Goal: Task Accomplishment & Management: Manage account settings

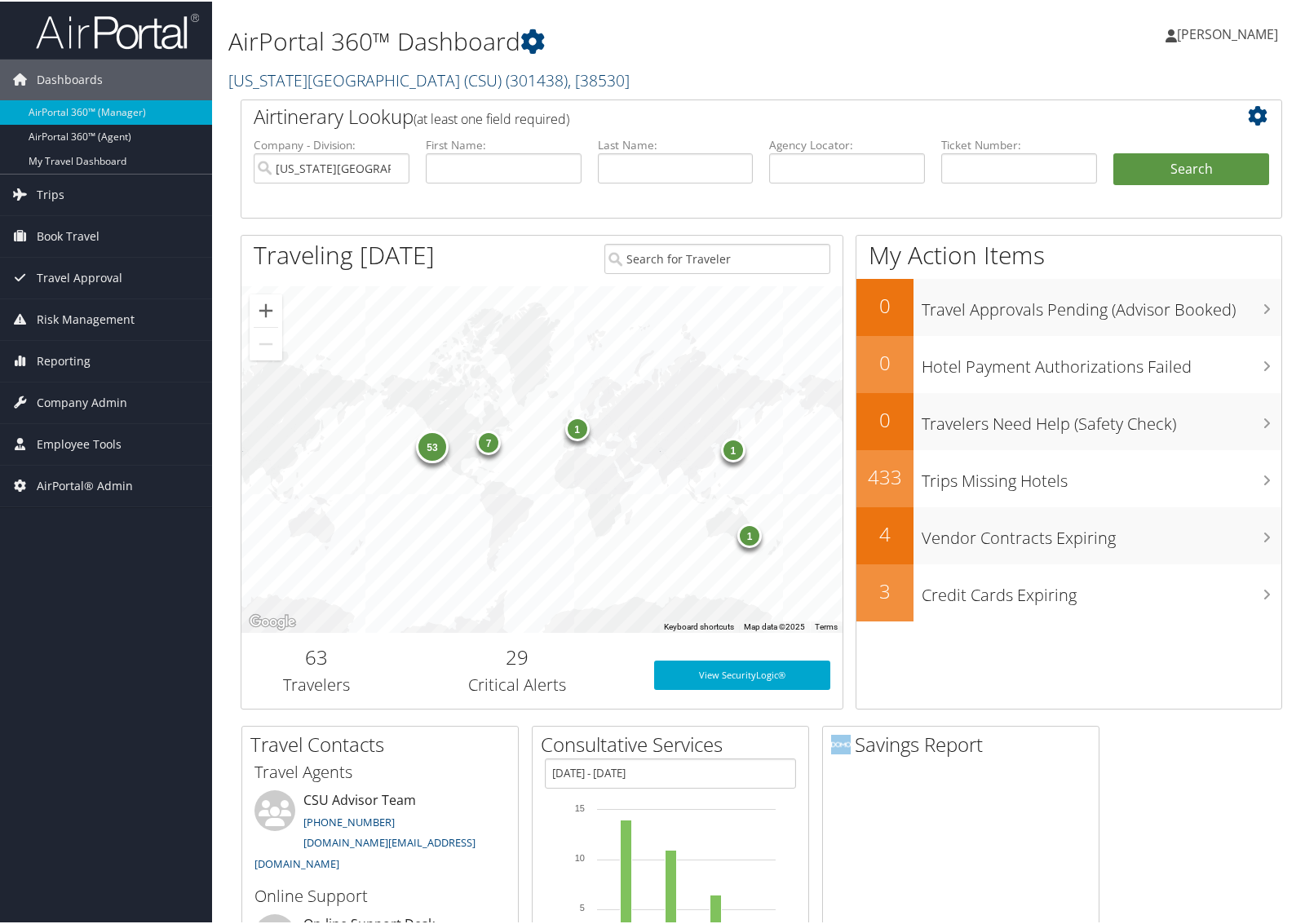
click at [269, 71] on link "[US_STATE][GEOGRAPHIC_DATA] (CSU) ( 301438 ) , [ 38530 ]" at bounding box center [429, 79] width 401 height 22
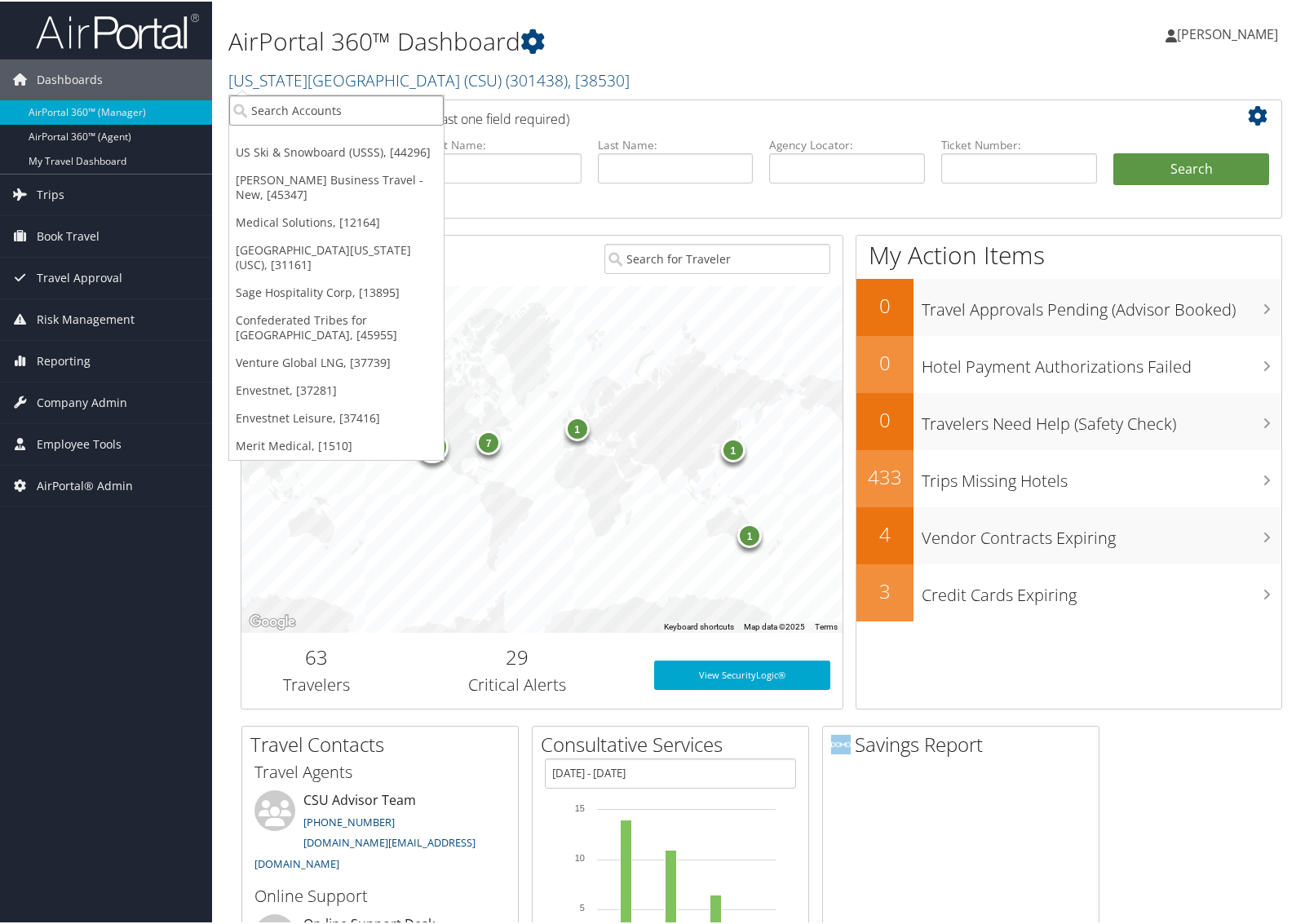
click at [274, 98] on input "search" at bounding box center [336, 109] width 214 height 30
type input "301344"
click at [274, 142] on div "CEMB USA (301344), [37409]" at bounding box center [336, 138] width 232 height 14
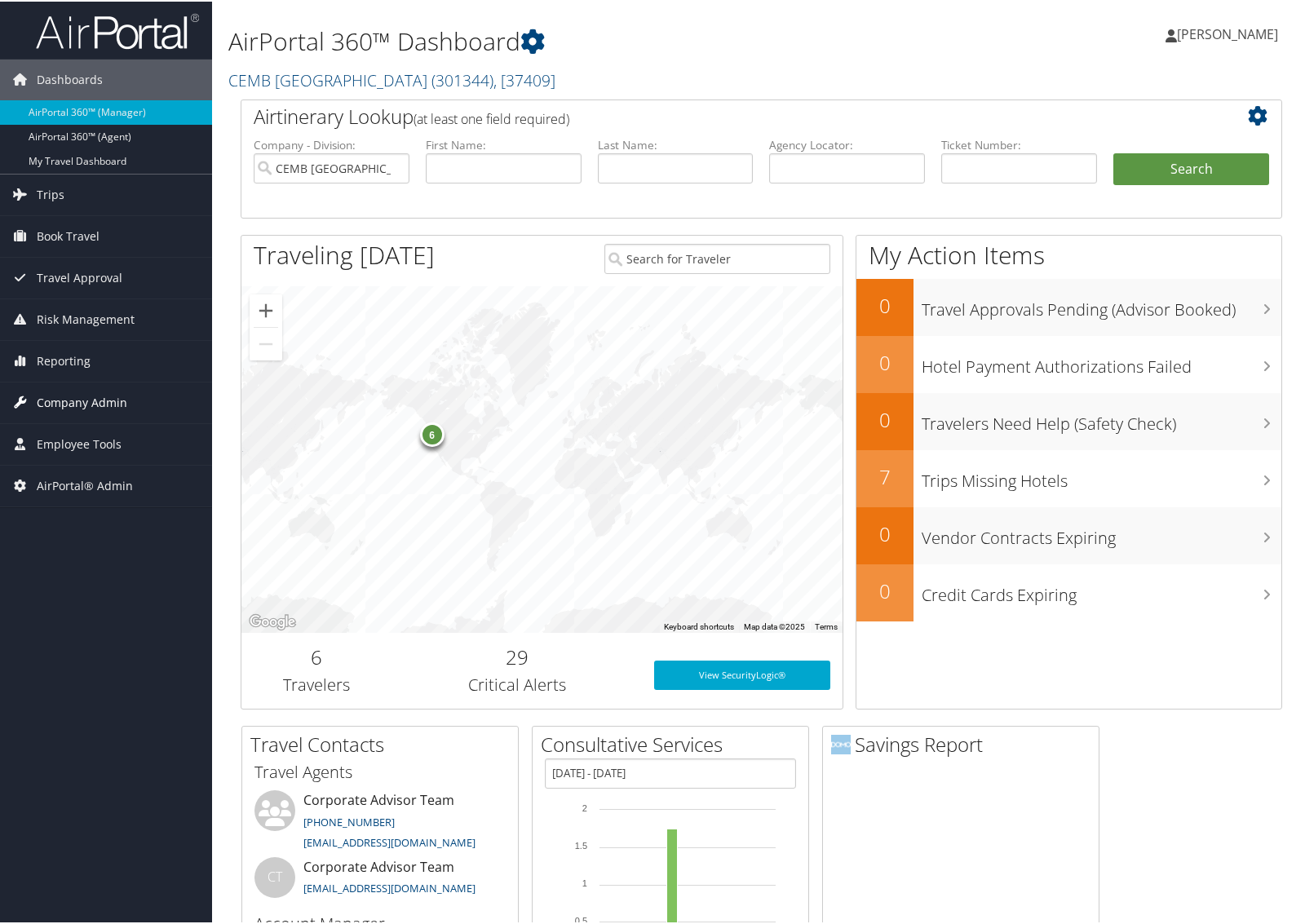
click at [141, 398] on link "Company Admin" at bounding box center [106, 401] width 212 height 41
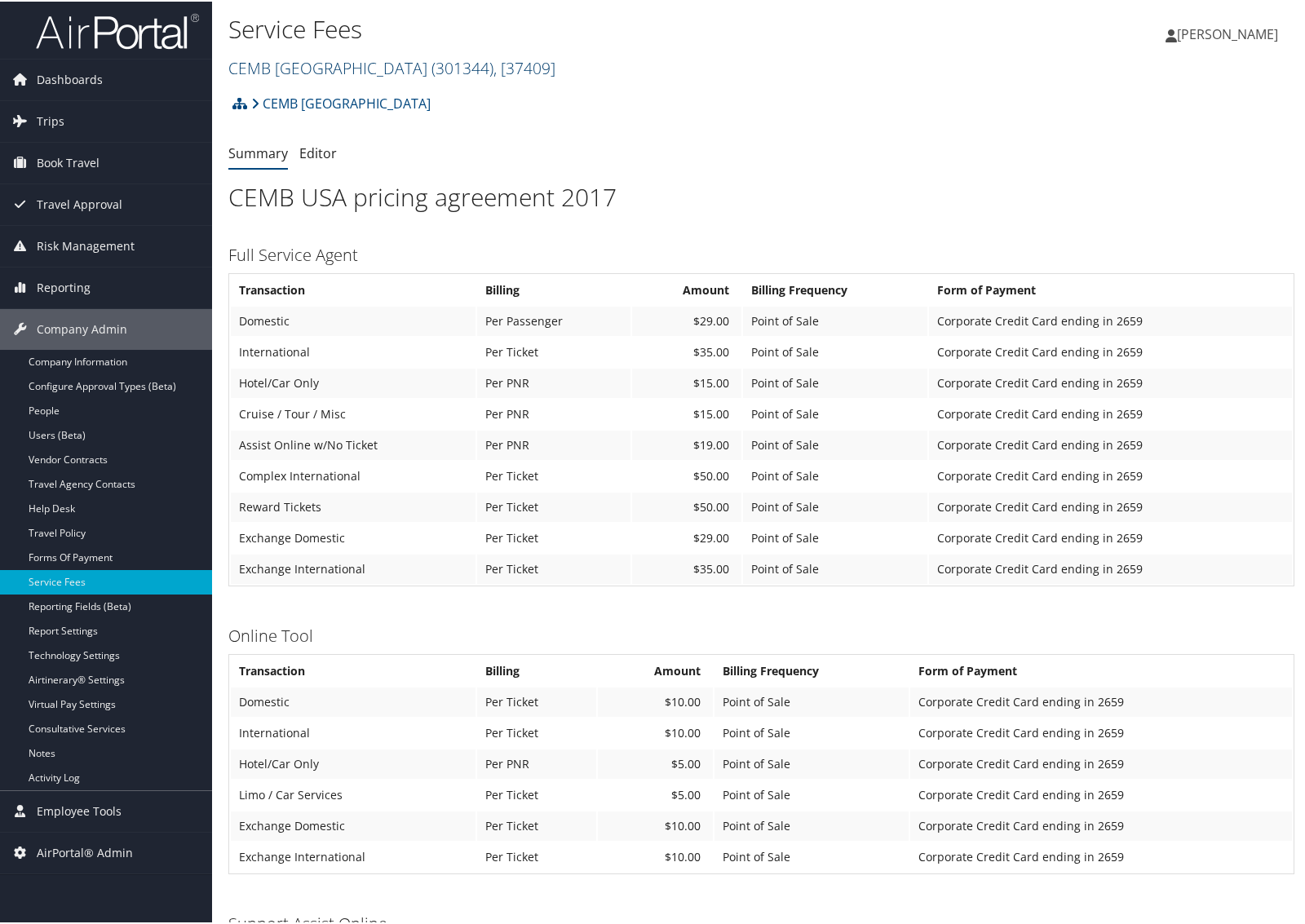
click at [242, 61] on link "CEMB USA ( 301344 ) , [ 37409 ]" at bounding box center [392, 66] width 327 height 22
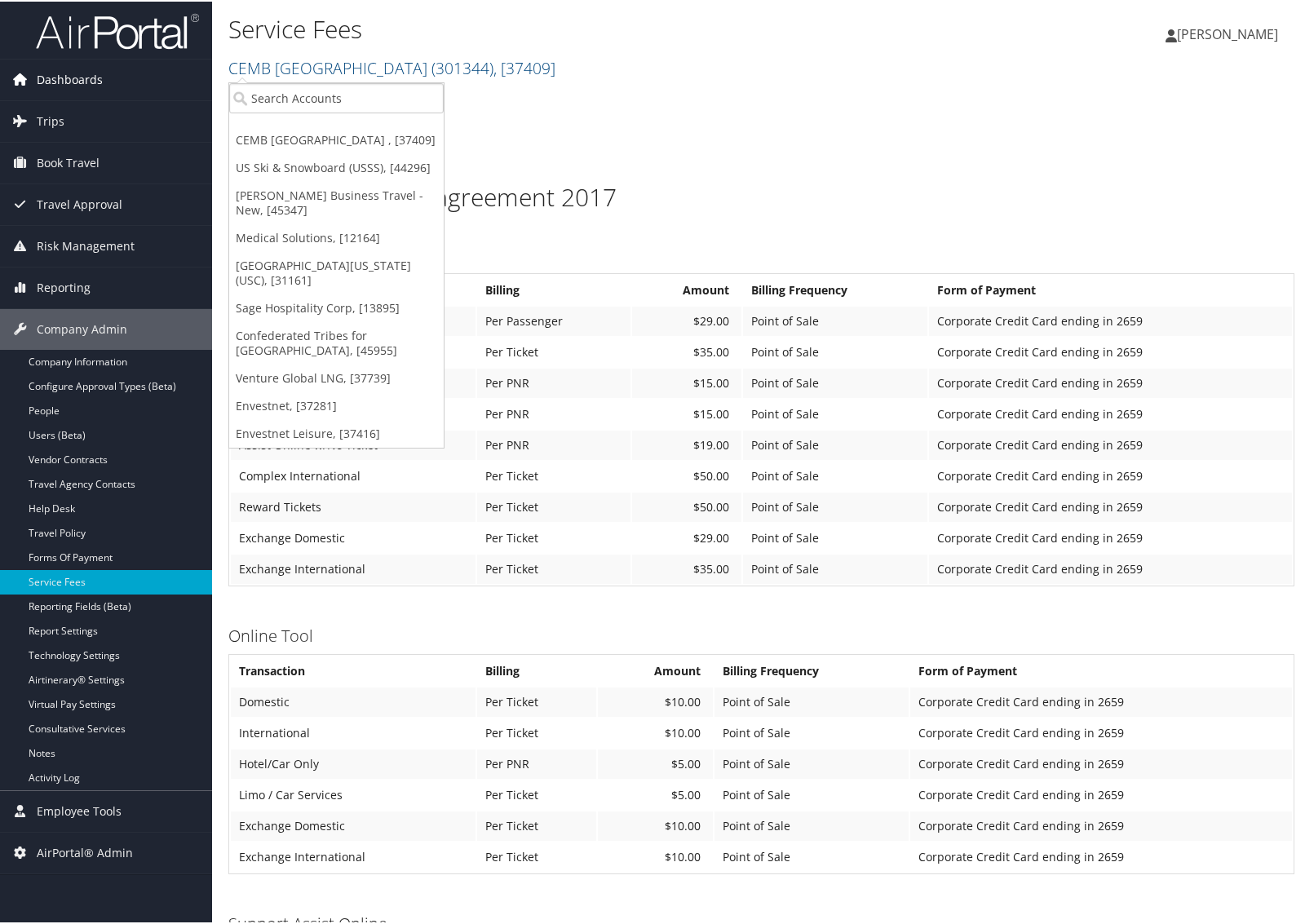
click at [65, 81] on span "Dashboards" at bounding box center [69, 78] width 66 height 41
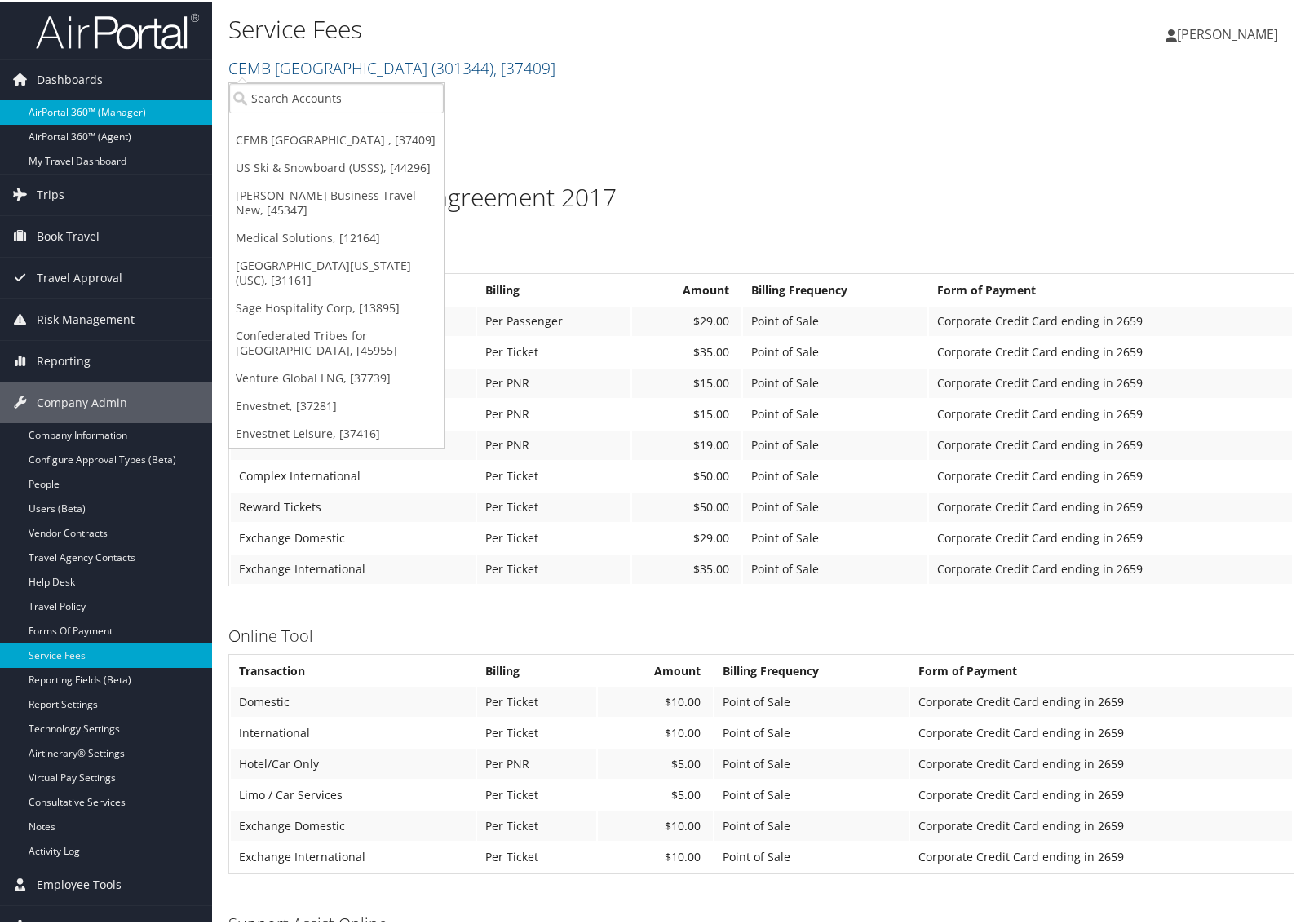
click at [52, 107] on link "AirPortal 360™ (Manager)" at bounding box center [106, 111] width 212 height 25
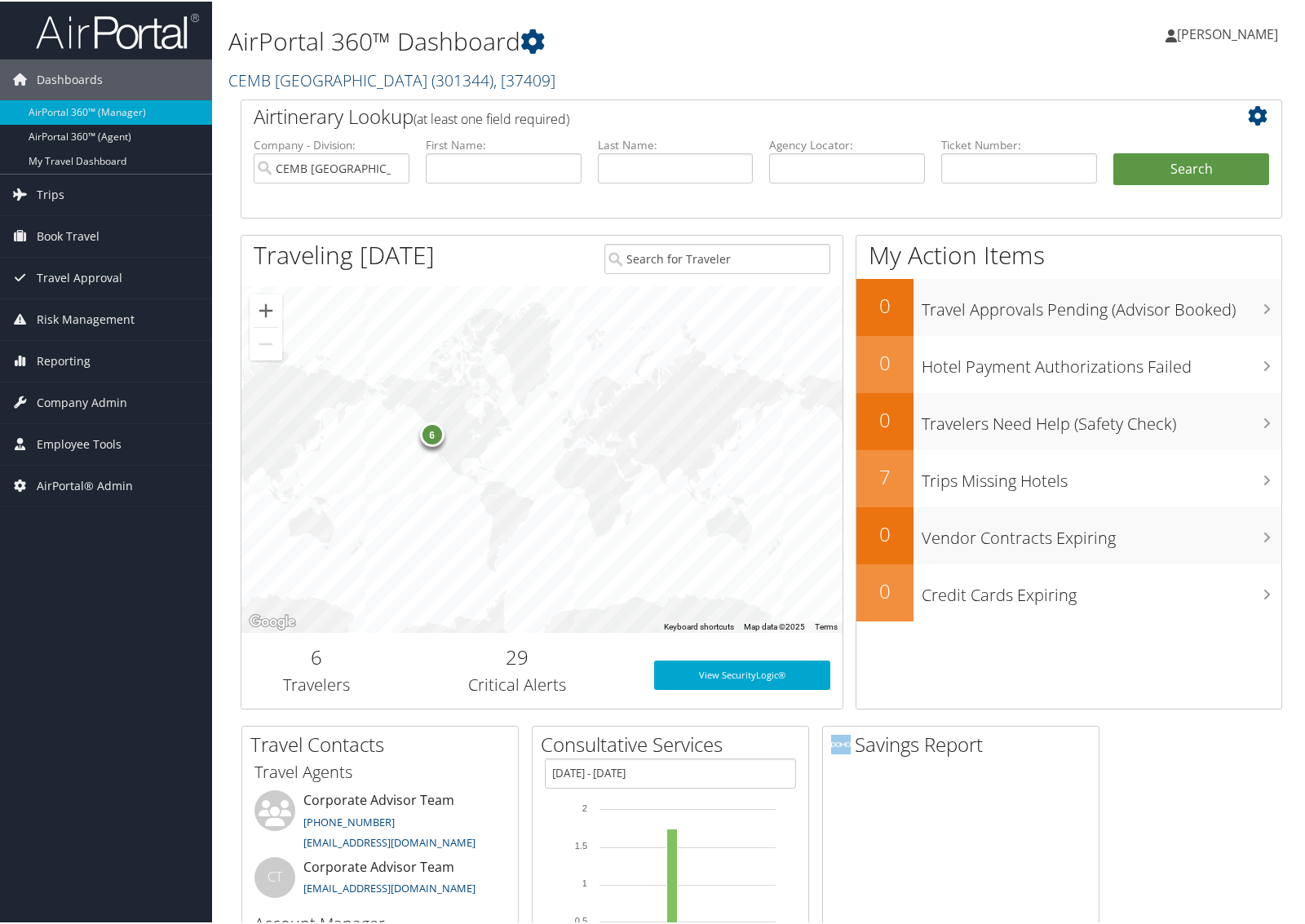
click at [257, 71] on link "CEMB USA ( 301344 ) , [ 37409 ]" at bounding box center [392, 79] width 327 height 22
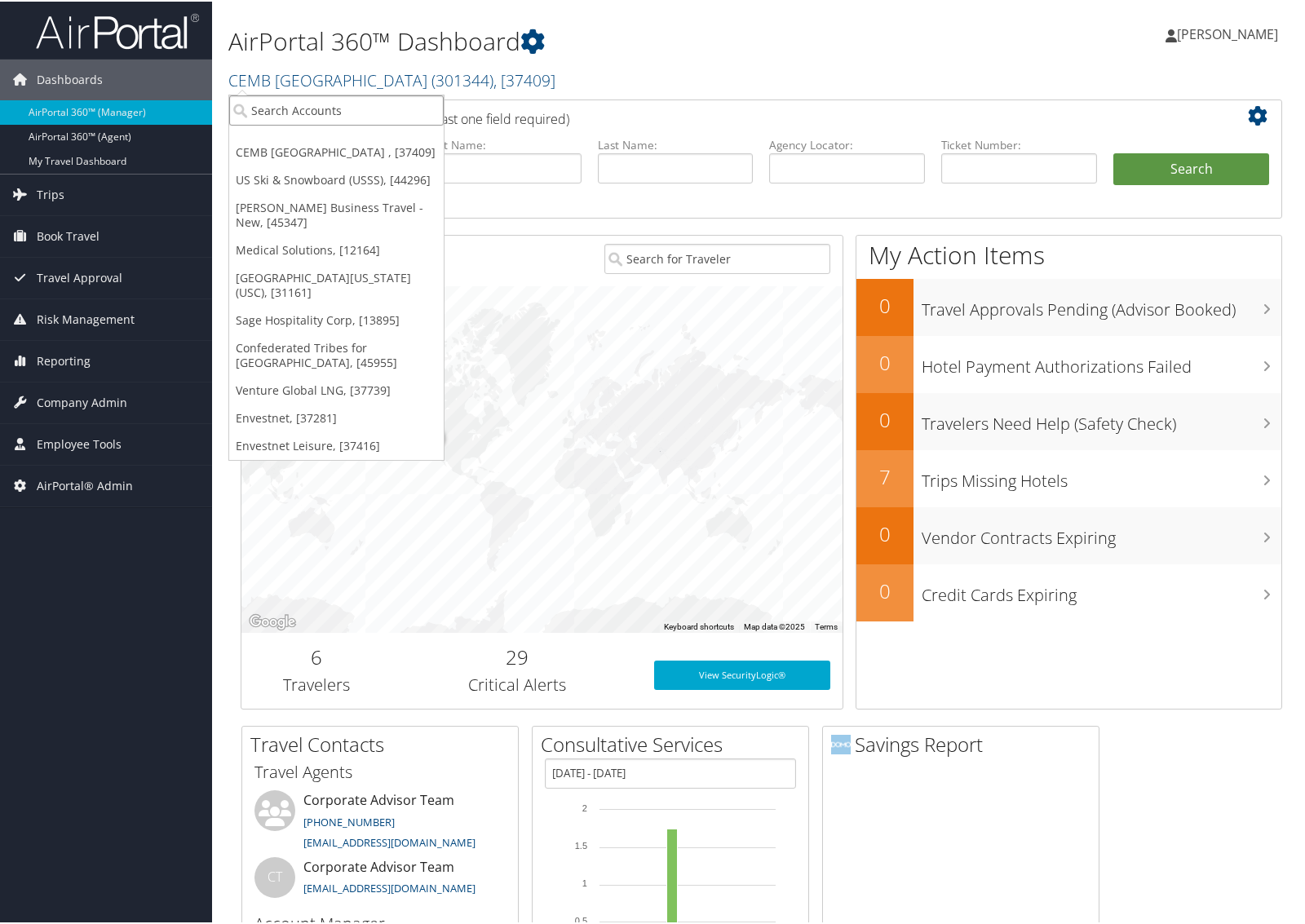
click at [270, 110] on input "search" at bounding box center [336, 109] width 214 height 30
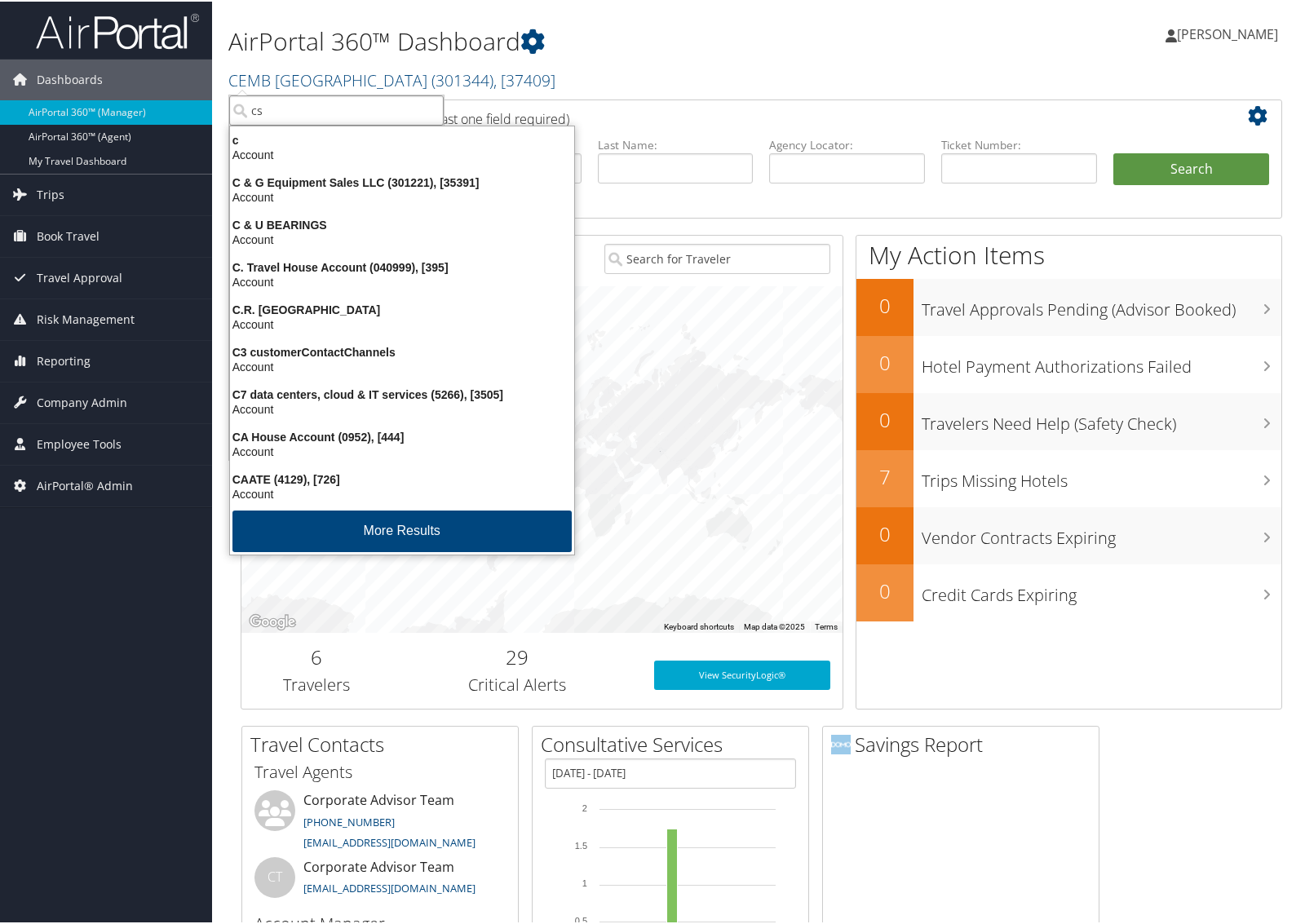
type input "csu"
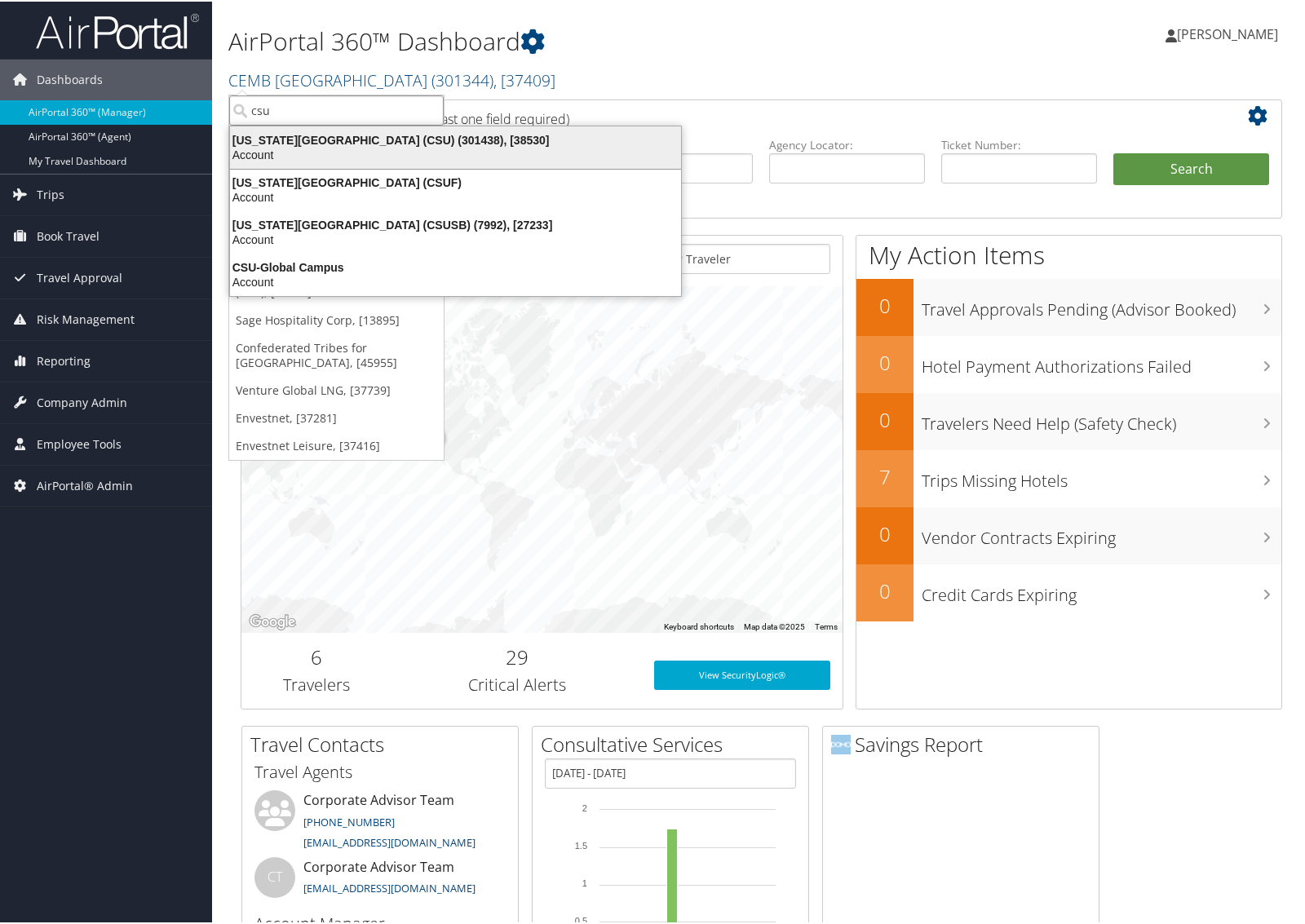
click at [262, 141] on div "California State University (CSU) (301438), [38530]" at bounding box center [456, 138] width 471 height 14
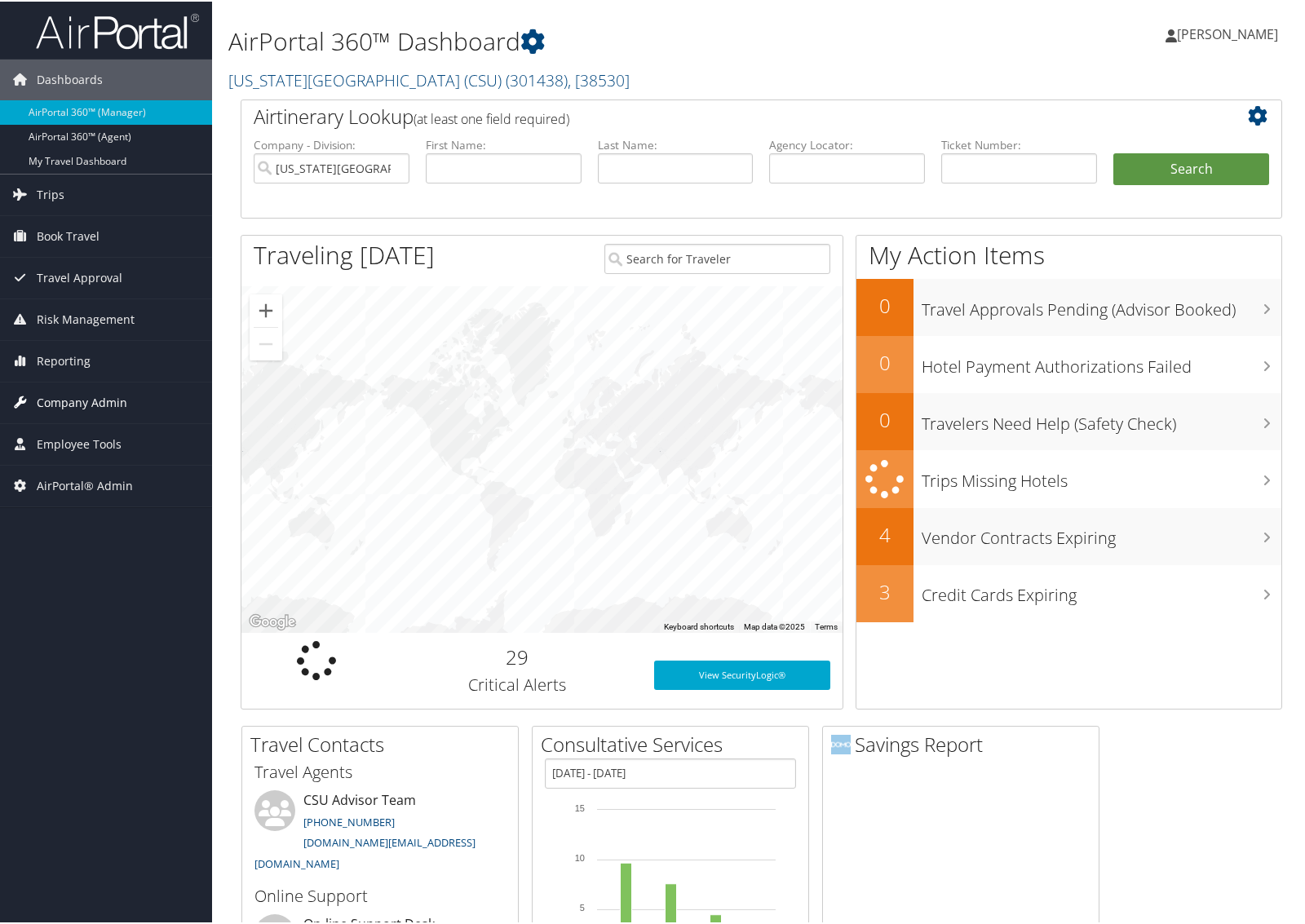
click at [99, 404] on span "Company Admin" at bounding box center [81, 401] width 91 height 41
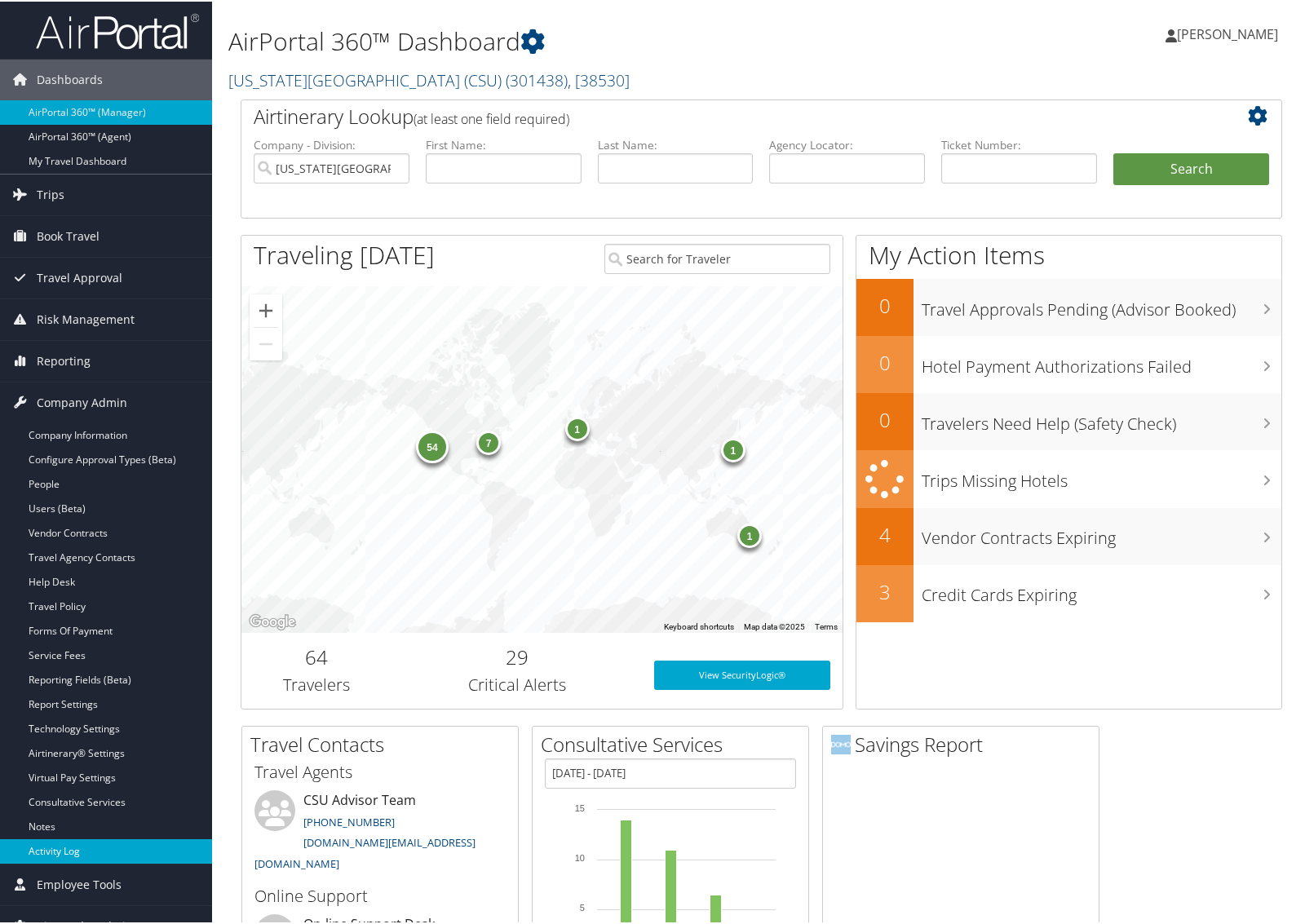
click at [46, 846] on link "Activity Log" at bounding box center [106, 849] width 212 height 25
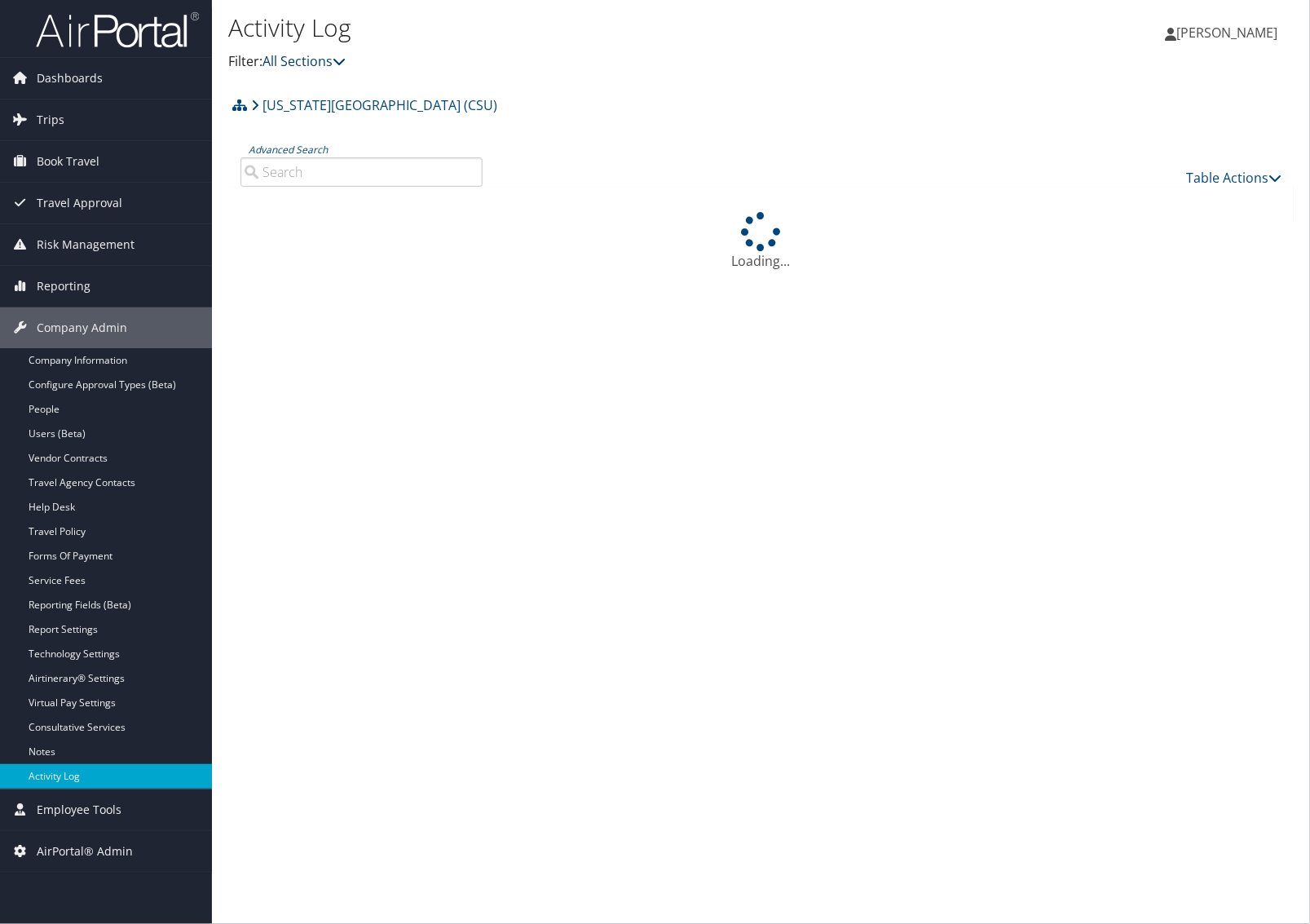
click at [320, 67] on link "All Sections" at bounding box center [304, 61] width 83 height 18
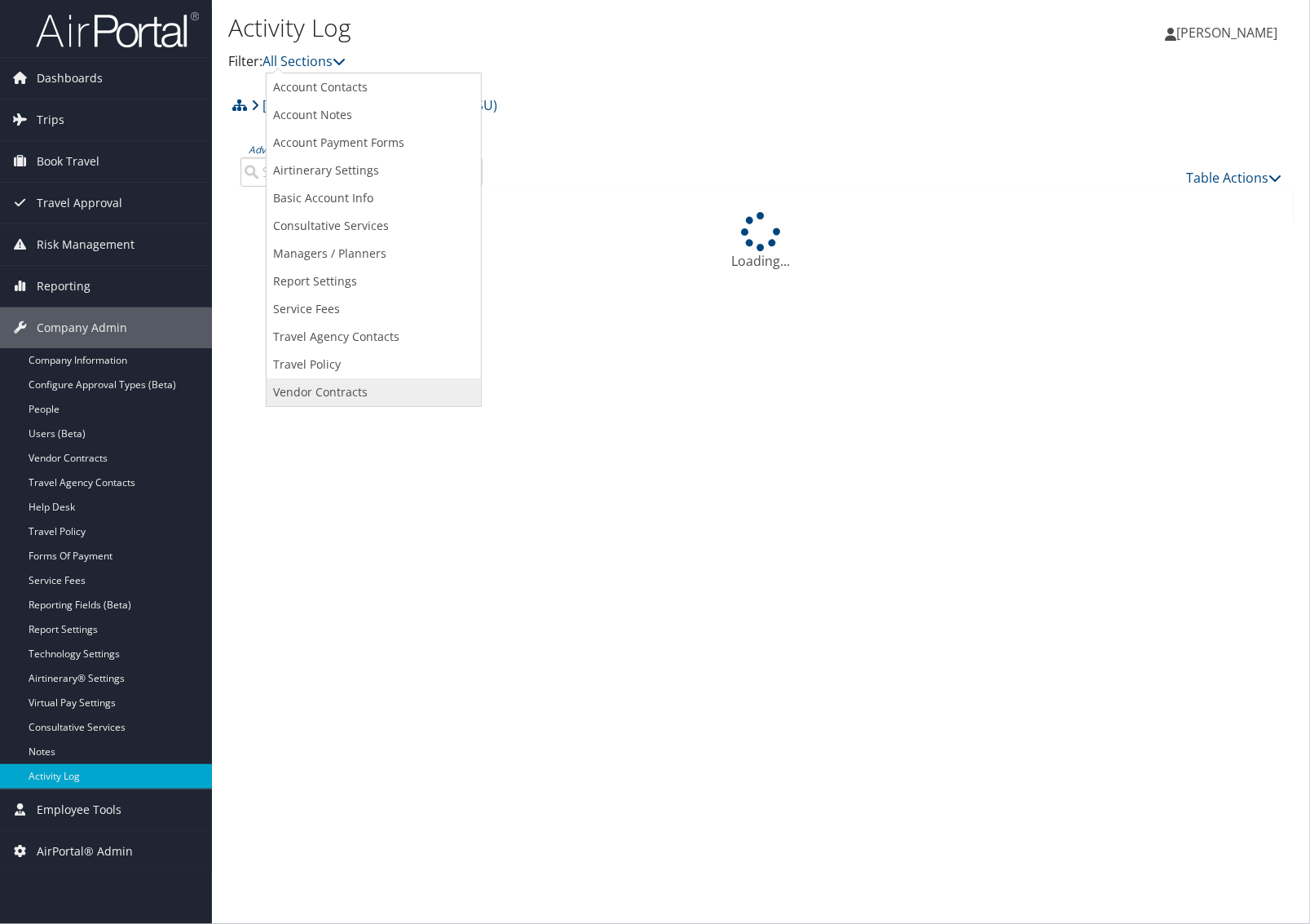
click at [318, 384] on link "Vendor Contracts" at bounding box center [373, 392] width 214 height 28
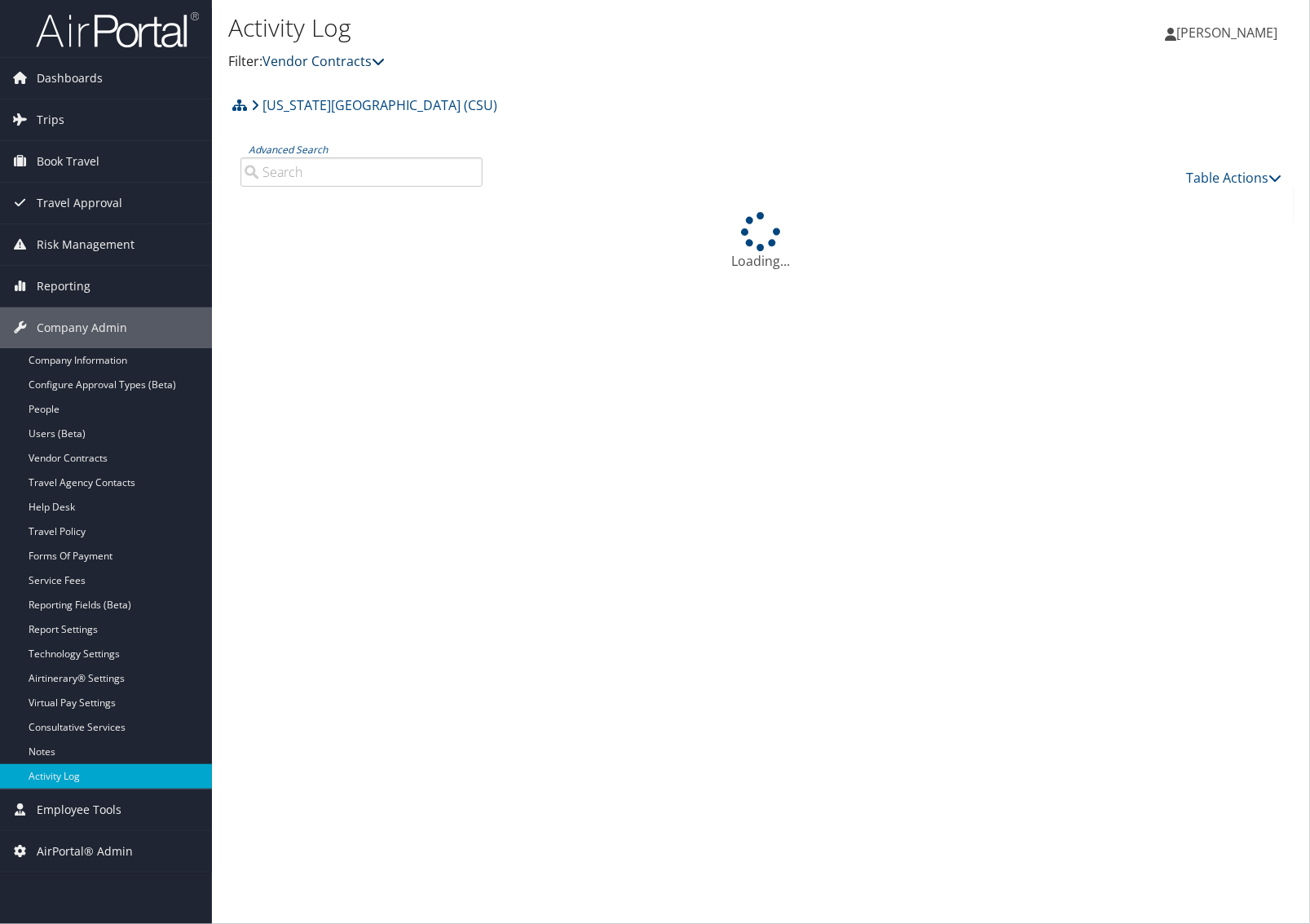
click at [315, 63] on link "Vendor Contracts" at bounding box center [323, 61] width 122 height 18
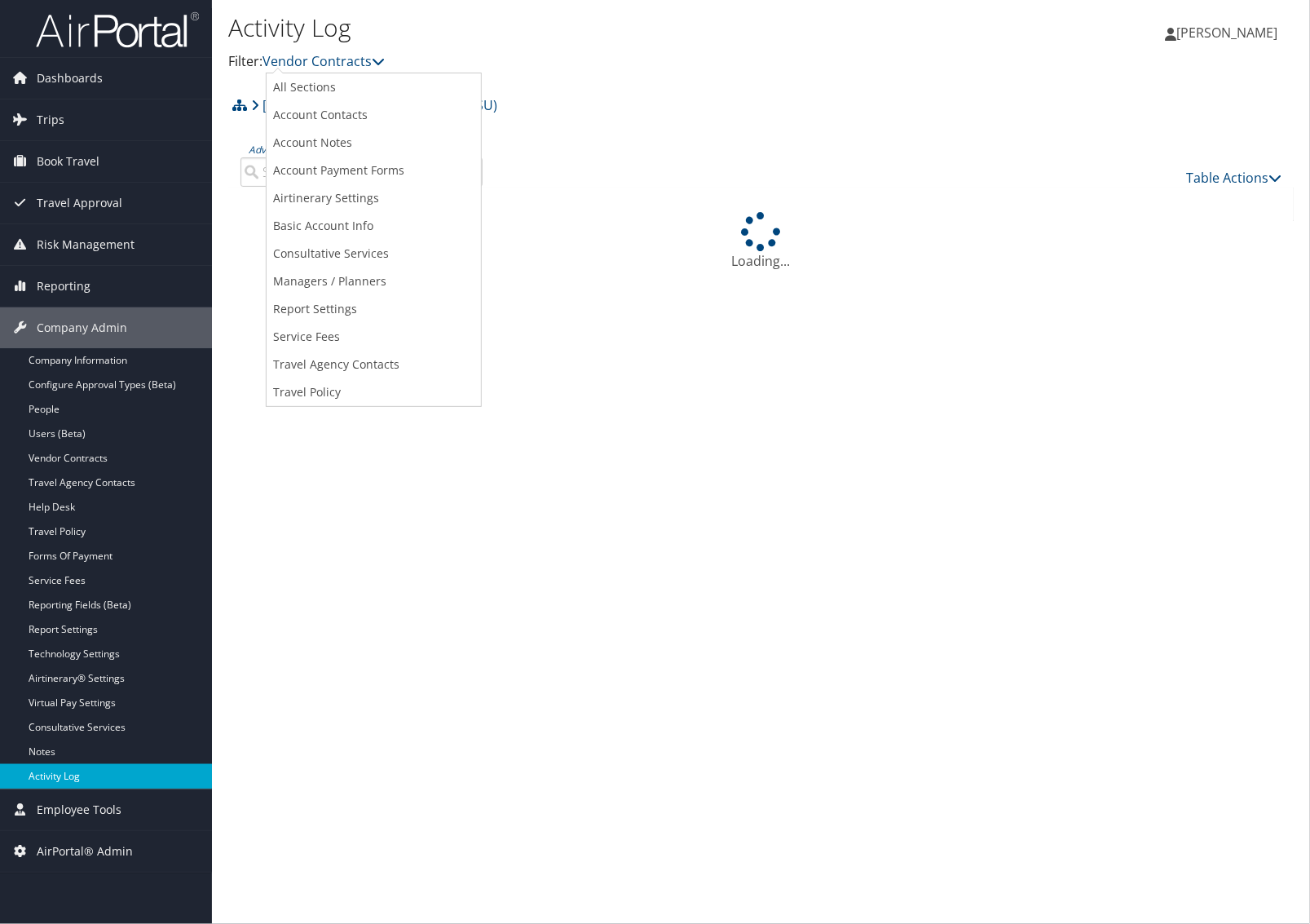
click at [34, 772] on link "Activity Log" at bounding box center [106, 776] width 212 height 25
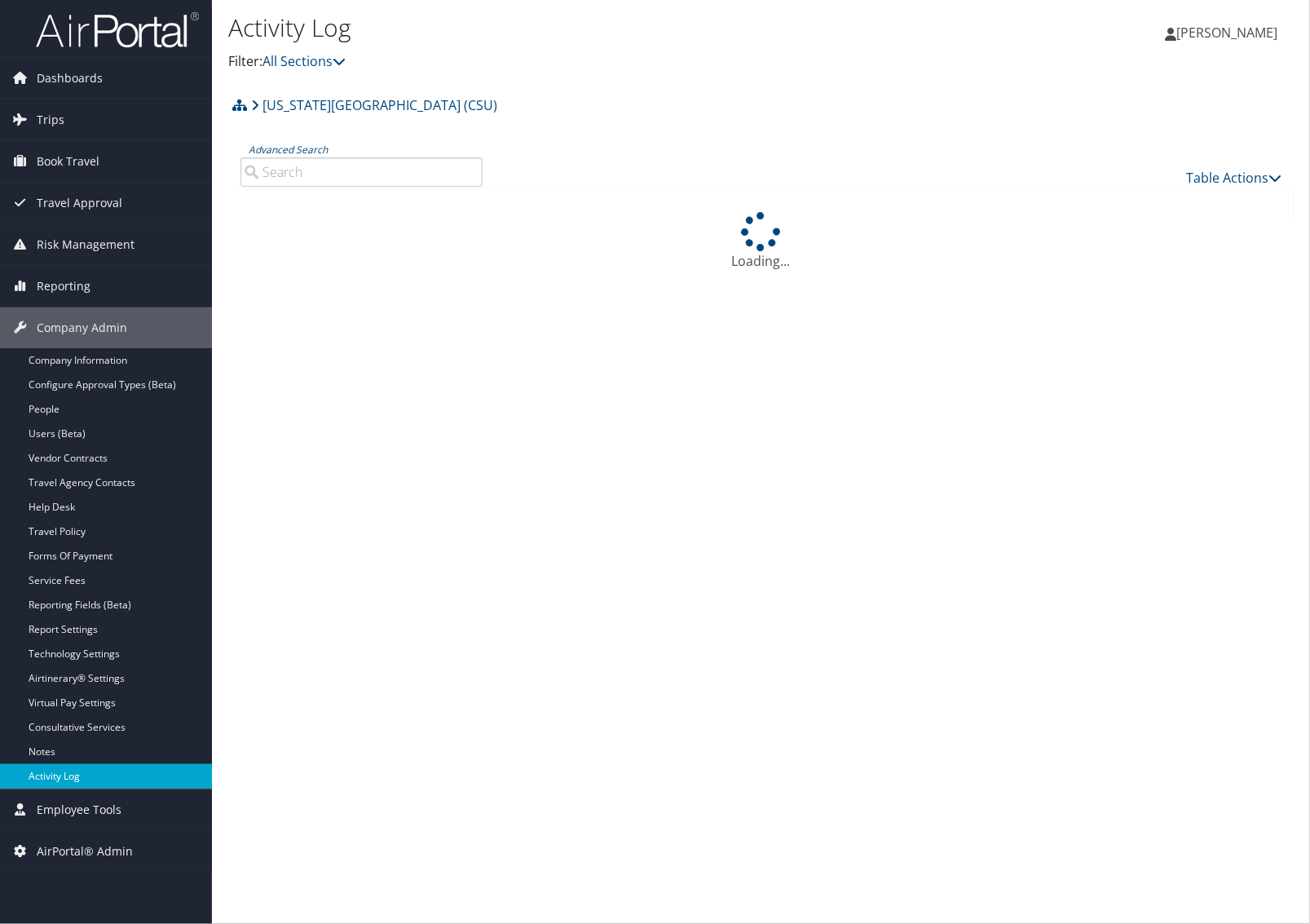
click at [33, 784] on link "Activity Log" at bounding box center [106, 776] width 212 height 25
click at [57, 68] on span "Dashboards" at bounding box center [69, 78] width 66 height 41
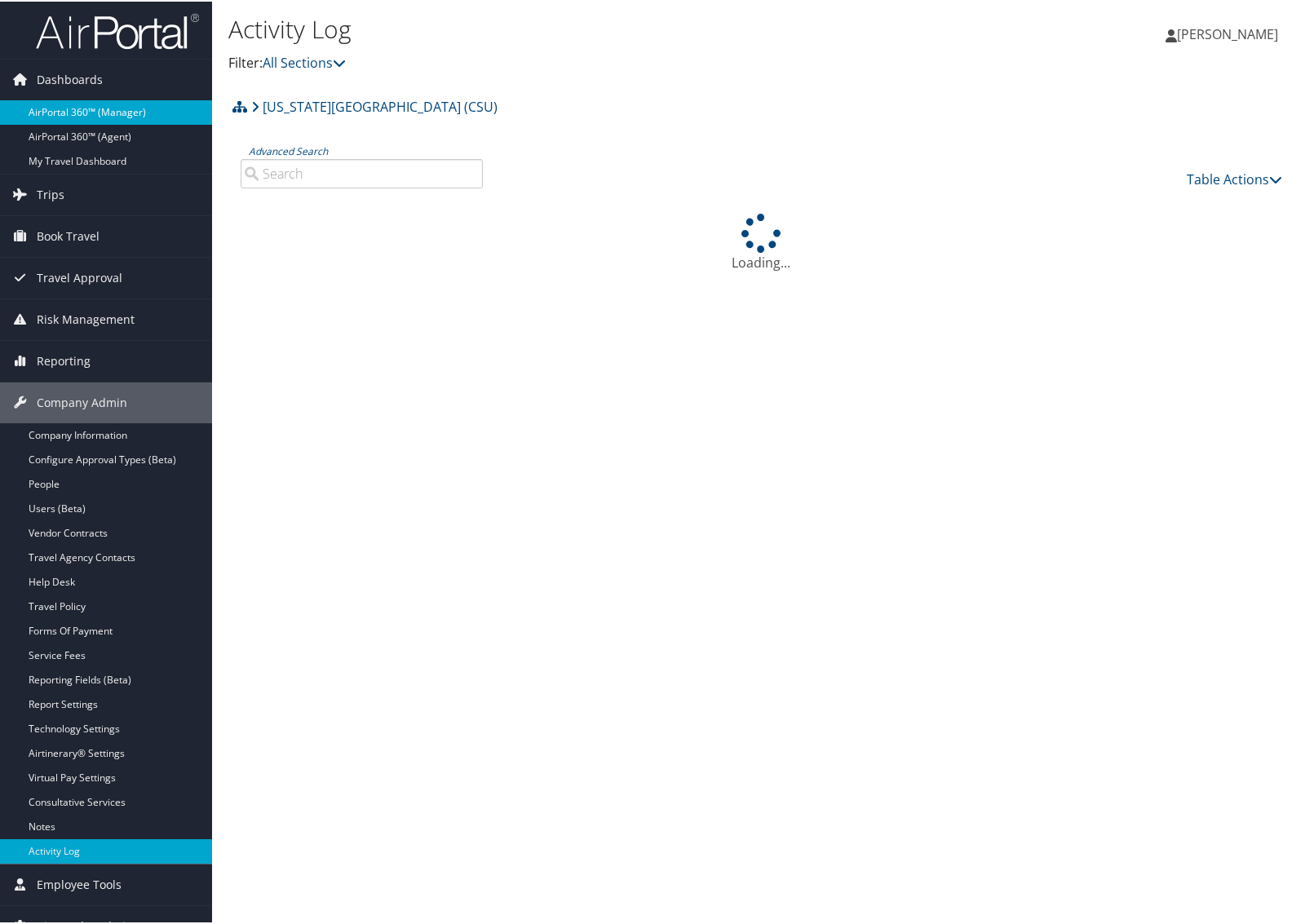
click at [62, 99] on link "AirPortal 360™ (Manager)" at bounding box center [106, 111] width 212 height 25
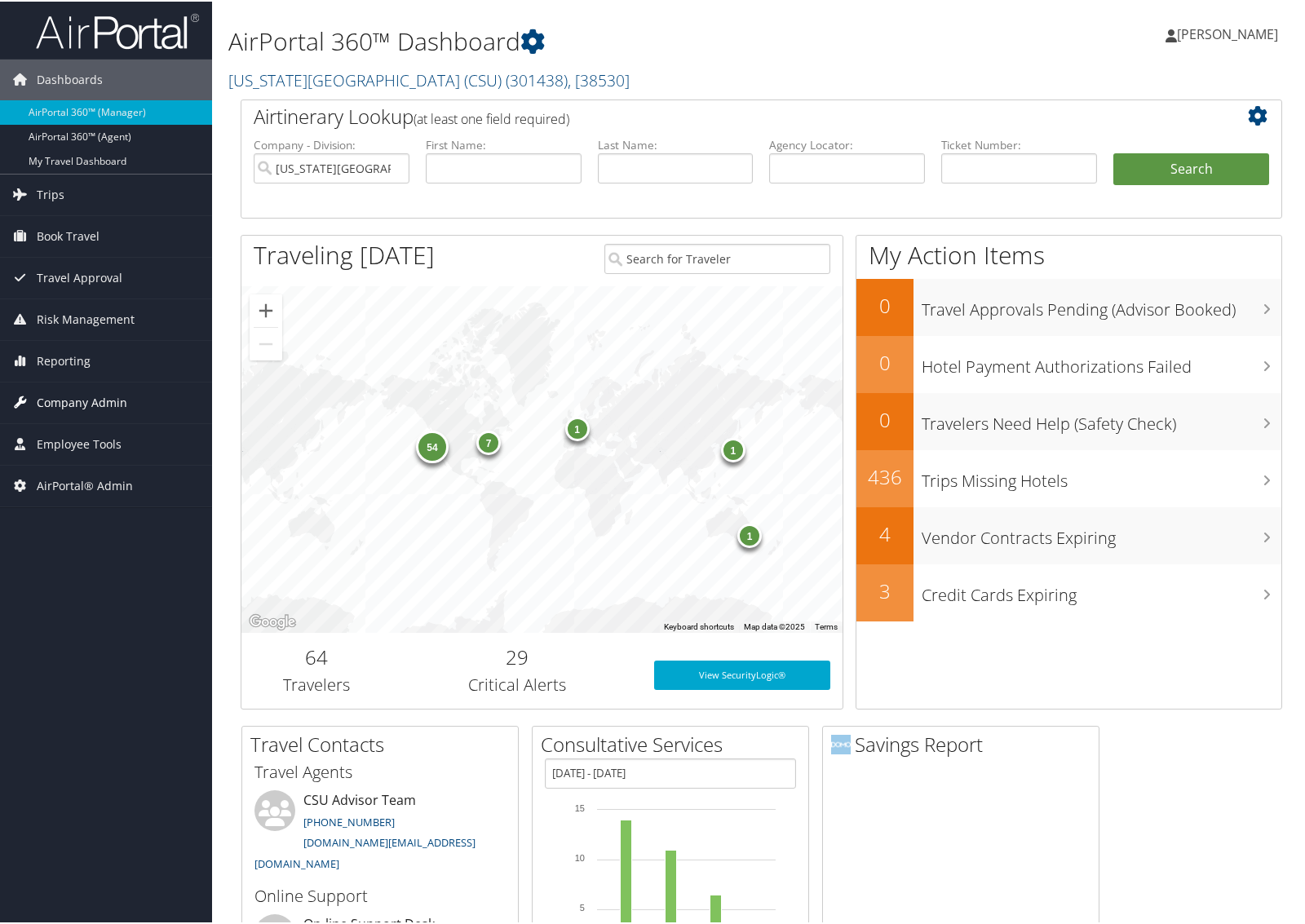
click at [59, 406] on span "Company Admin" at bounding box center [81, 401] width 91 height 41
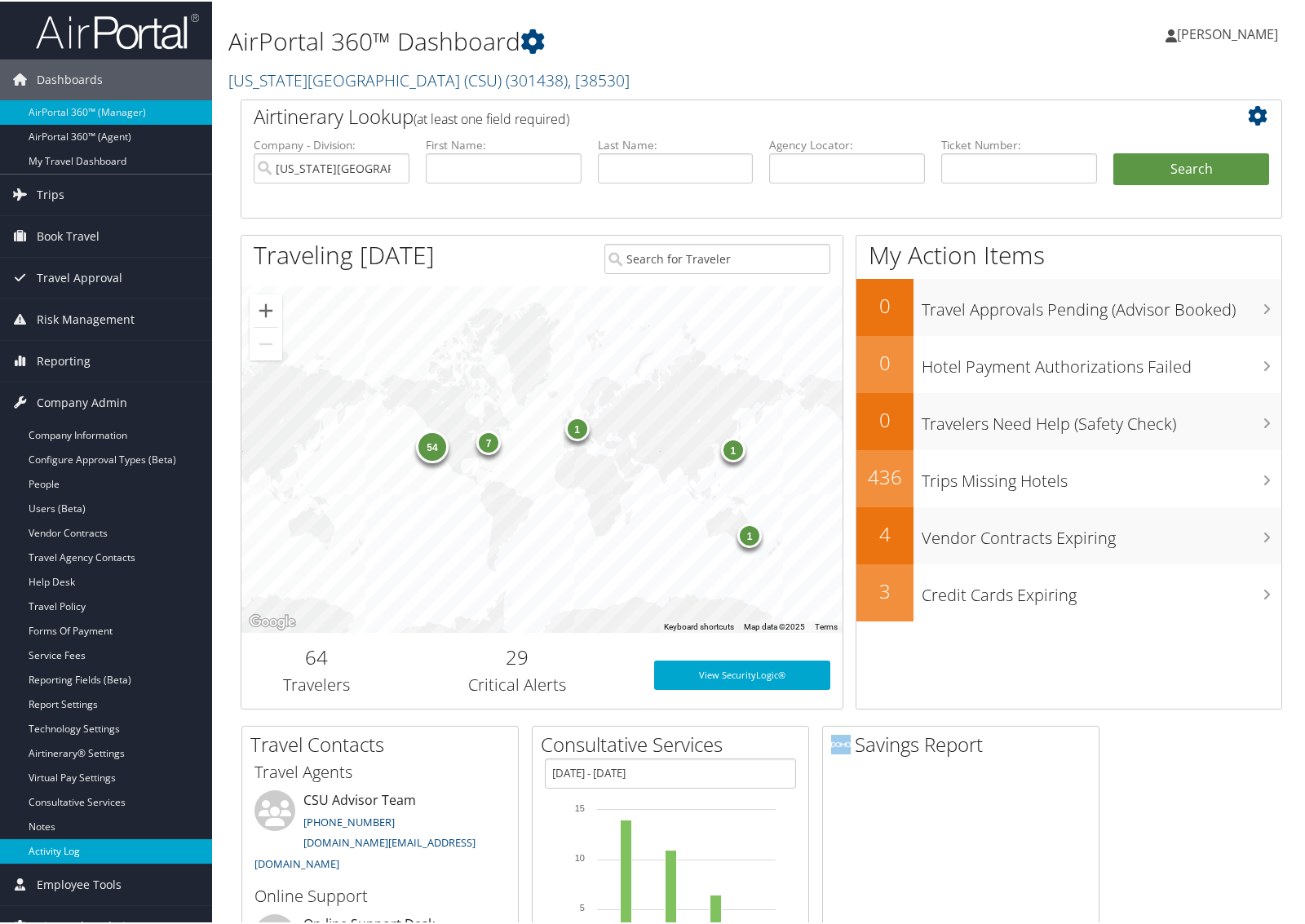
click at [65, 845] on link "Activity Log" at bounding box center [106, 849] width 212 height 25
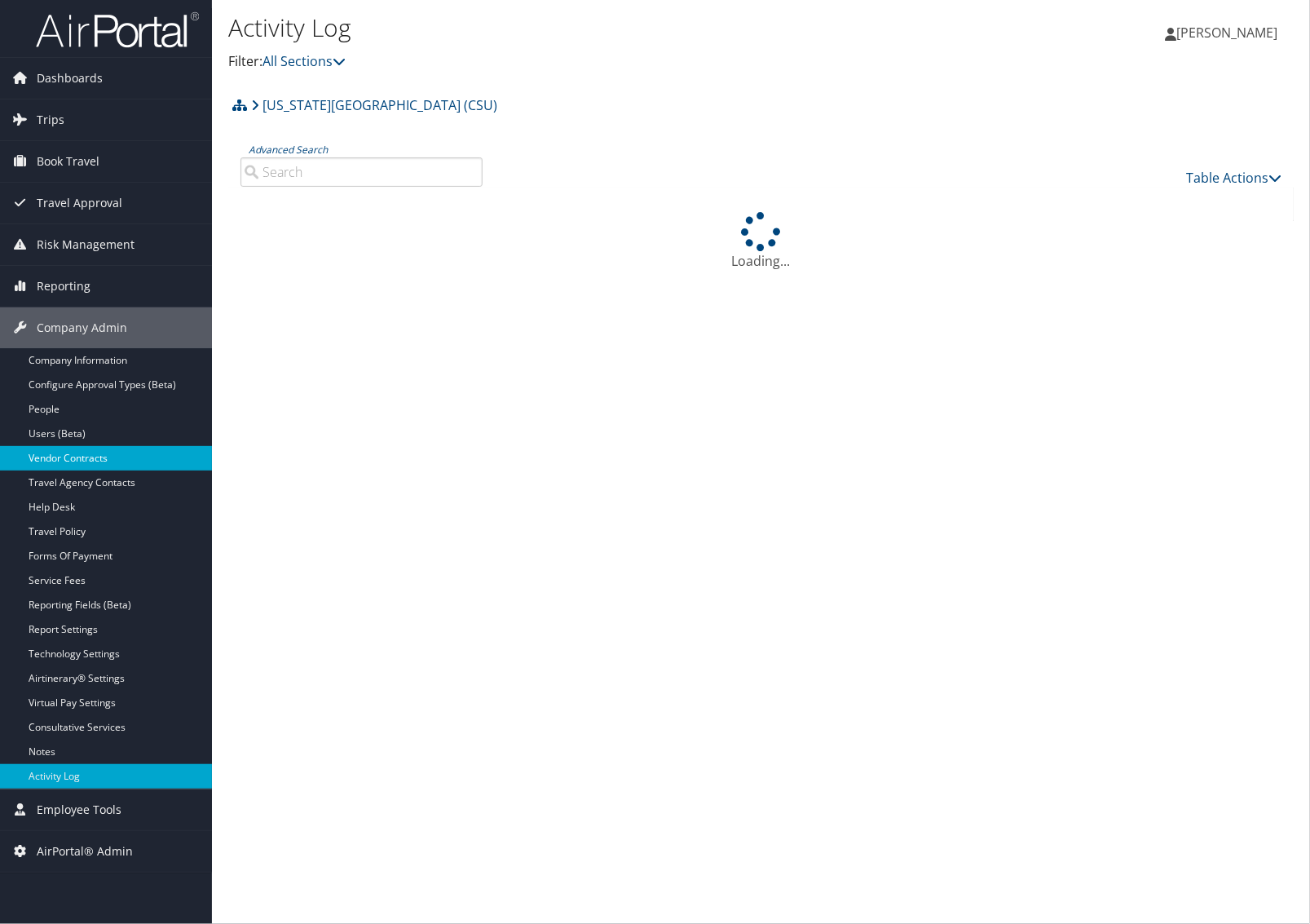
click at [75, 454] on link "Vendor Contracts" at bounding box center [106, 458] width 212 height 25
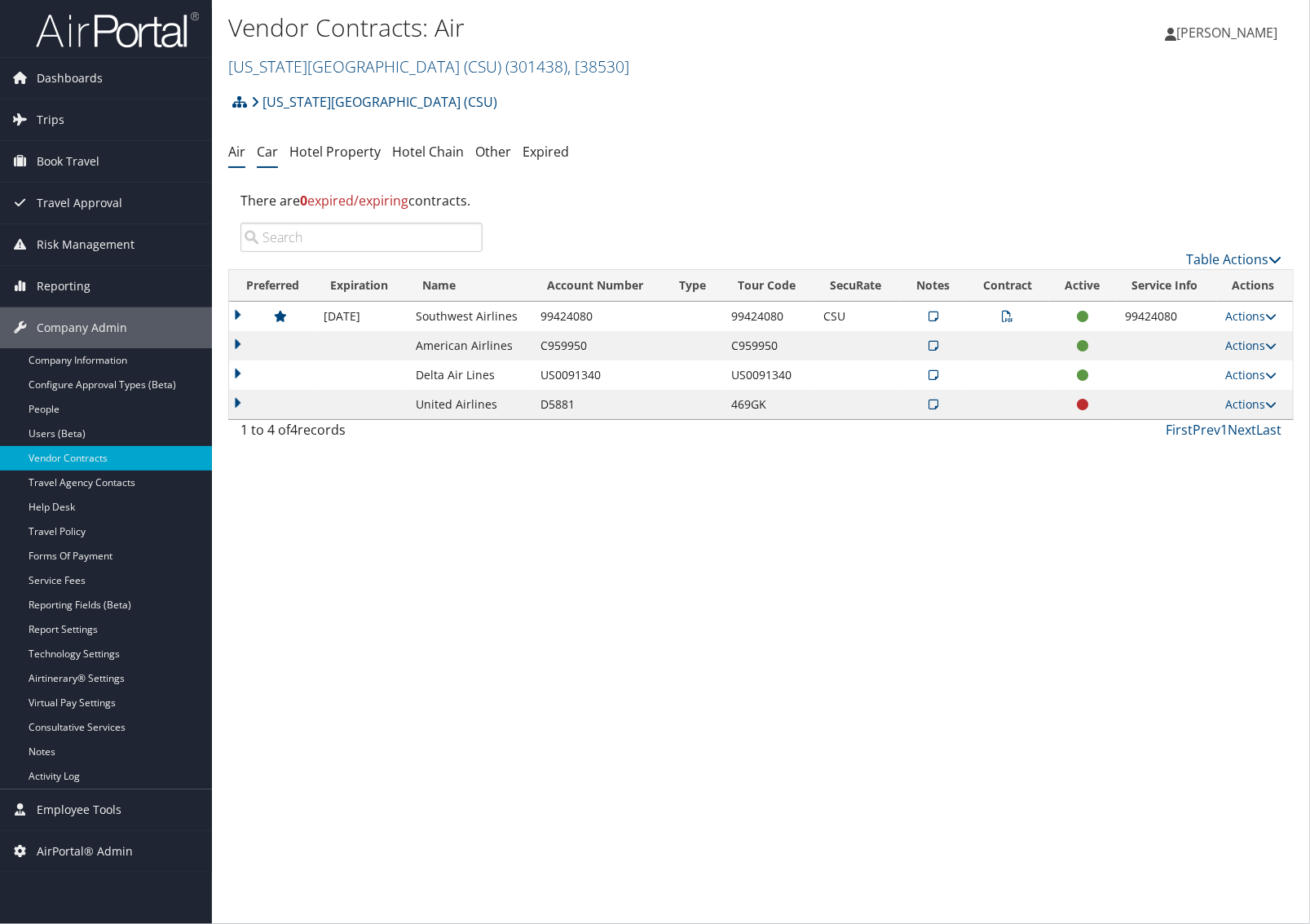
click at [274, 147] on link "Car" at bounding box center [267, 151] width 21 height 18
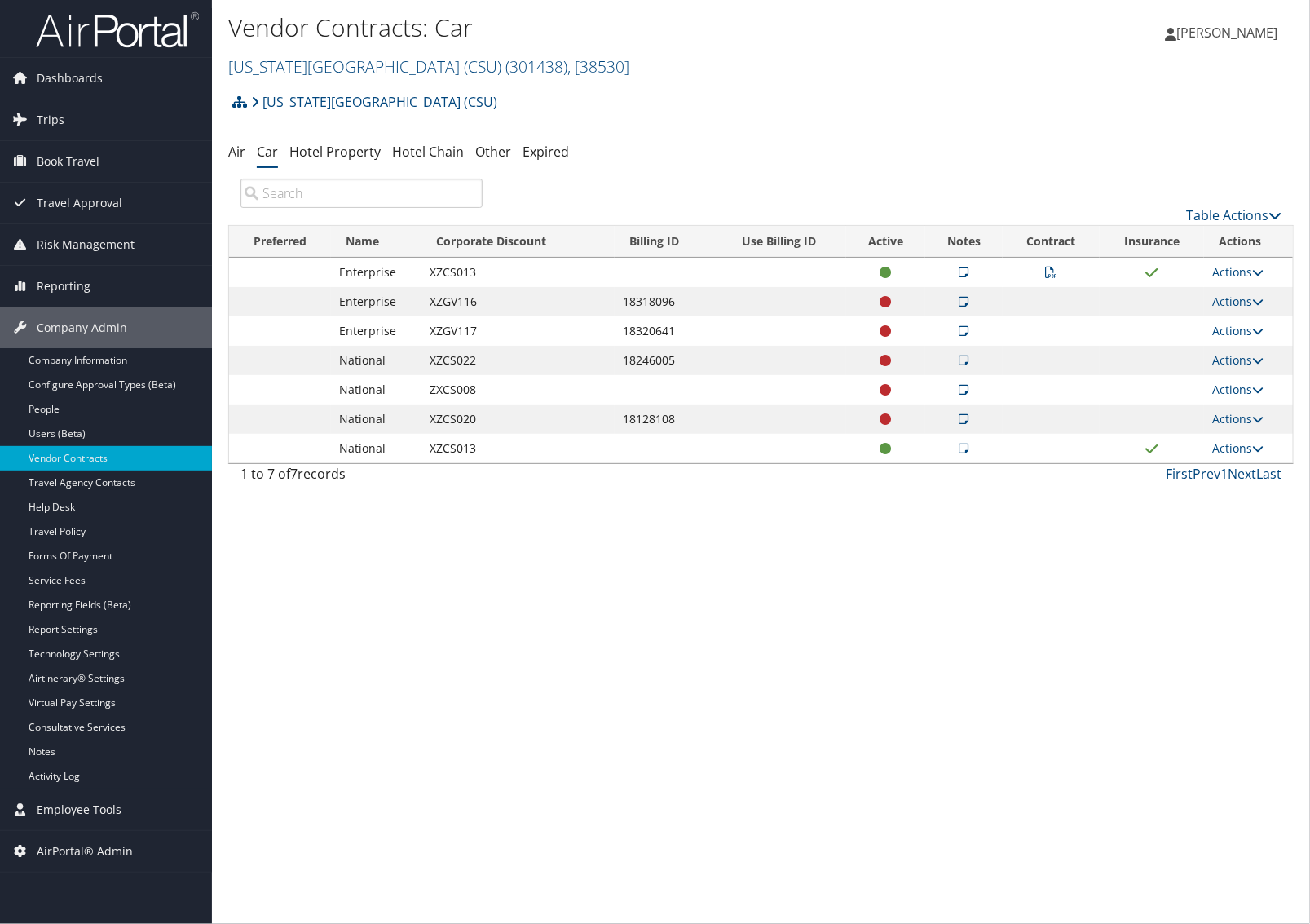
click at [1049, 269] on icon at bounding box center [1051, 272] width 11 height 11
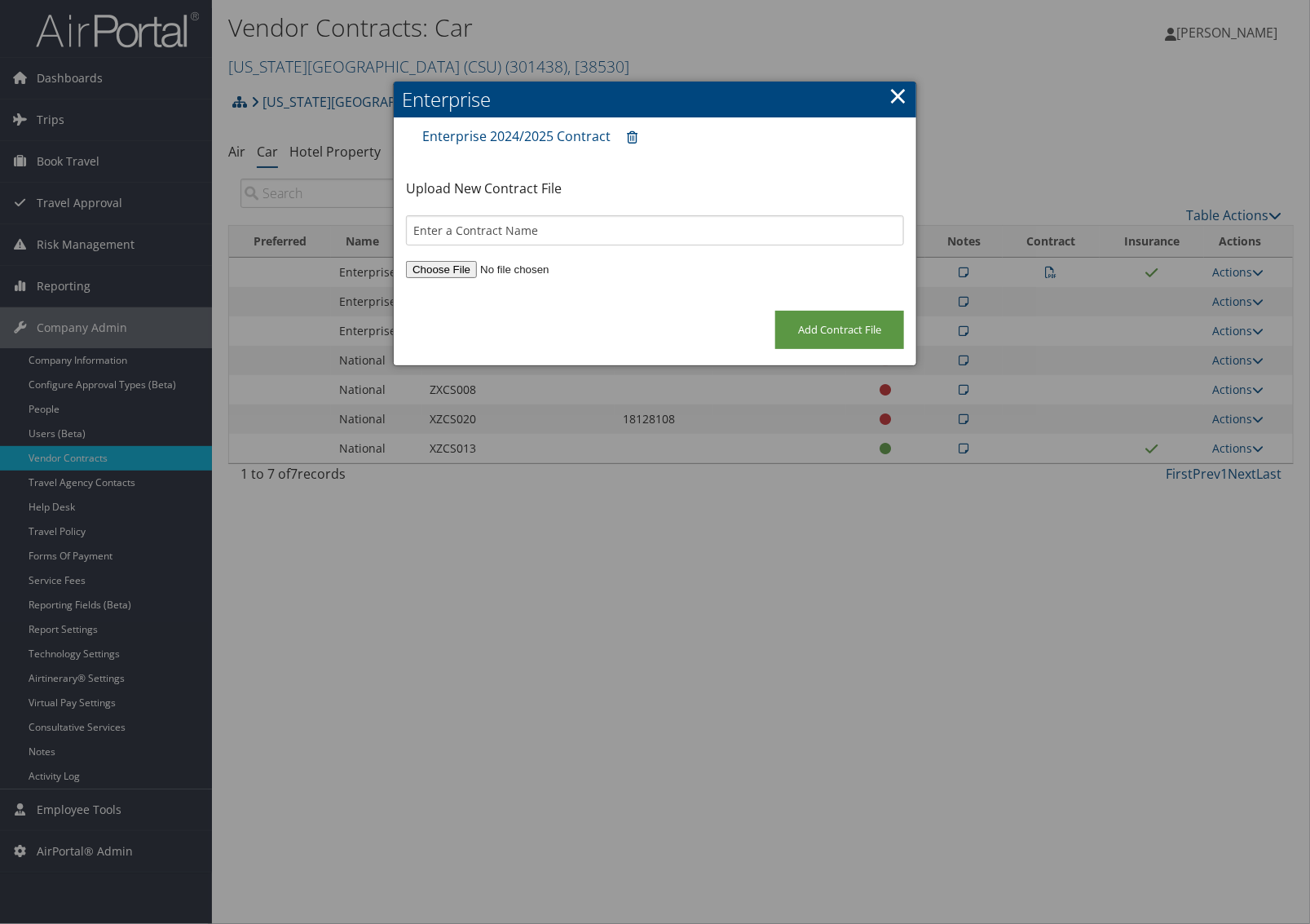
click at [902, 94] on link "×" at bounding box center [898, 95] width 19 height 33
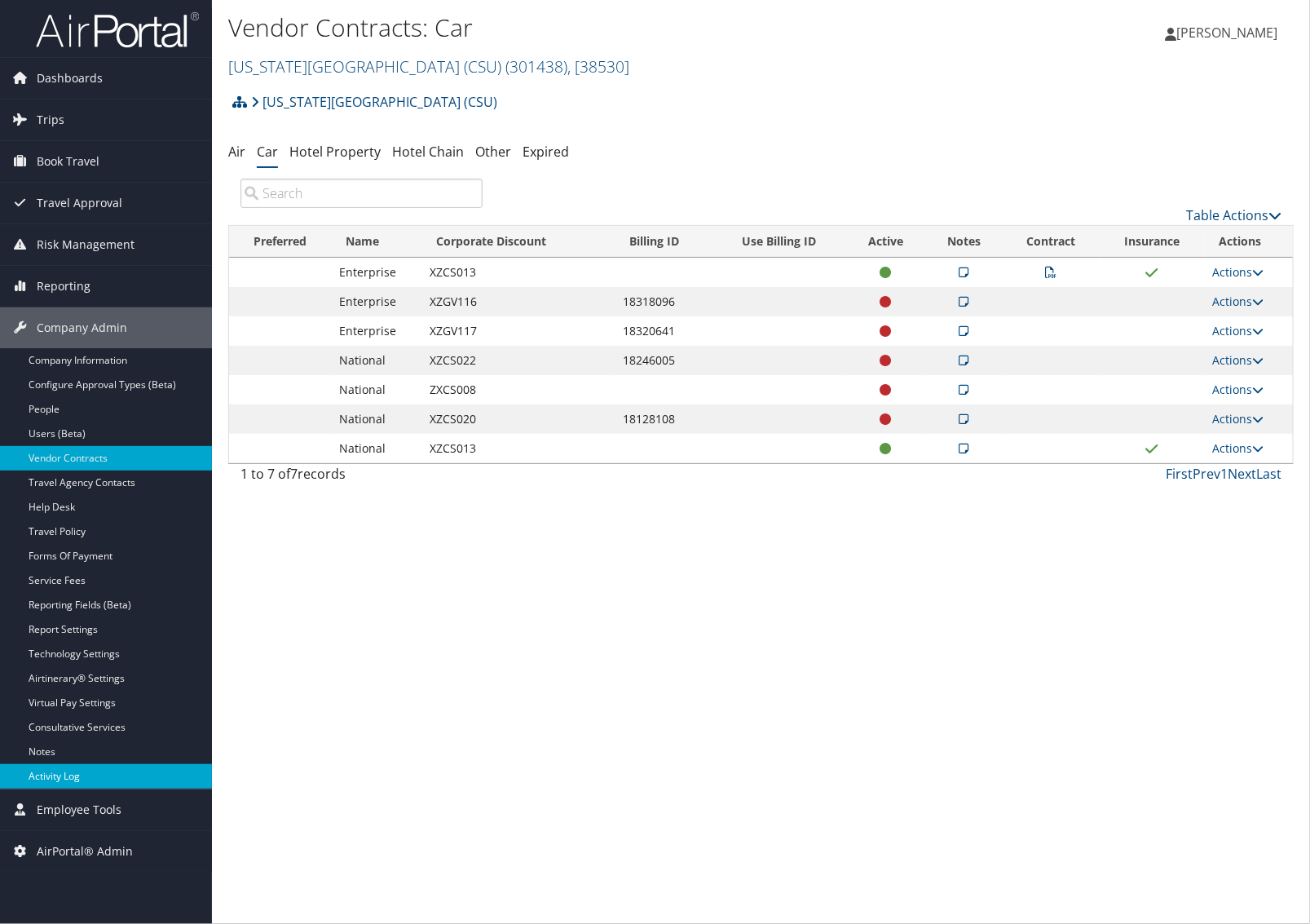
click at [66, 769] on link "Activity Log" at bounding box center [106, 776] width 212 height 25
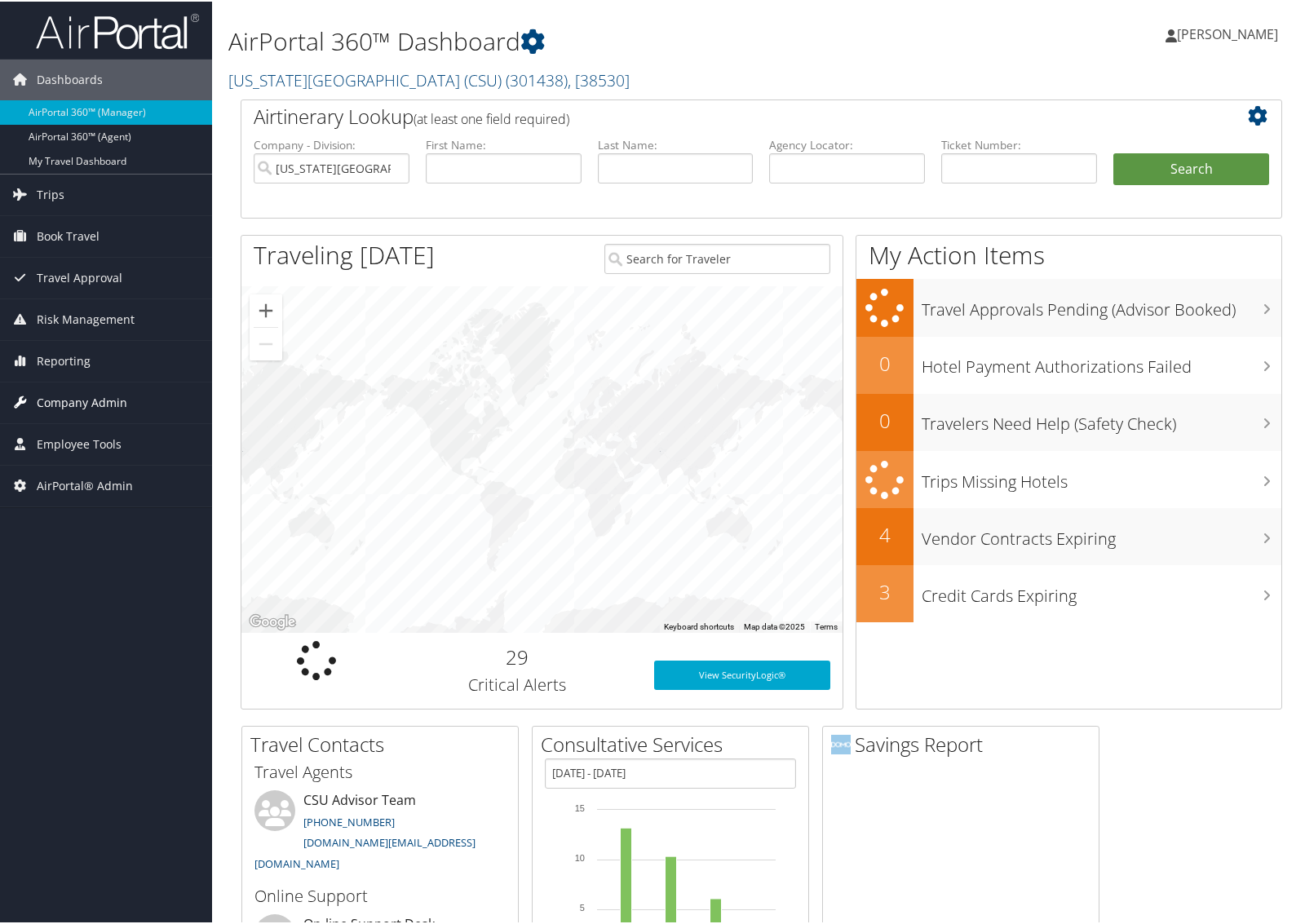
click at [78, 406] on span "Company Admin" at bounding box center [81, 401] width 91 height 41
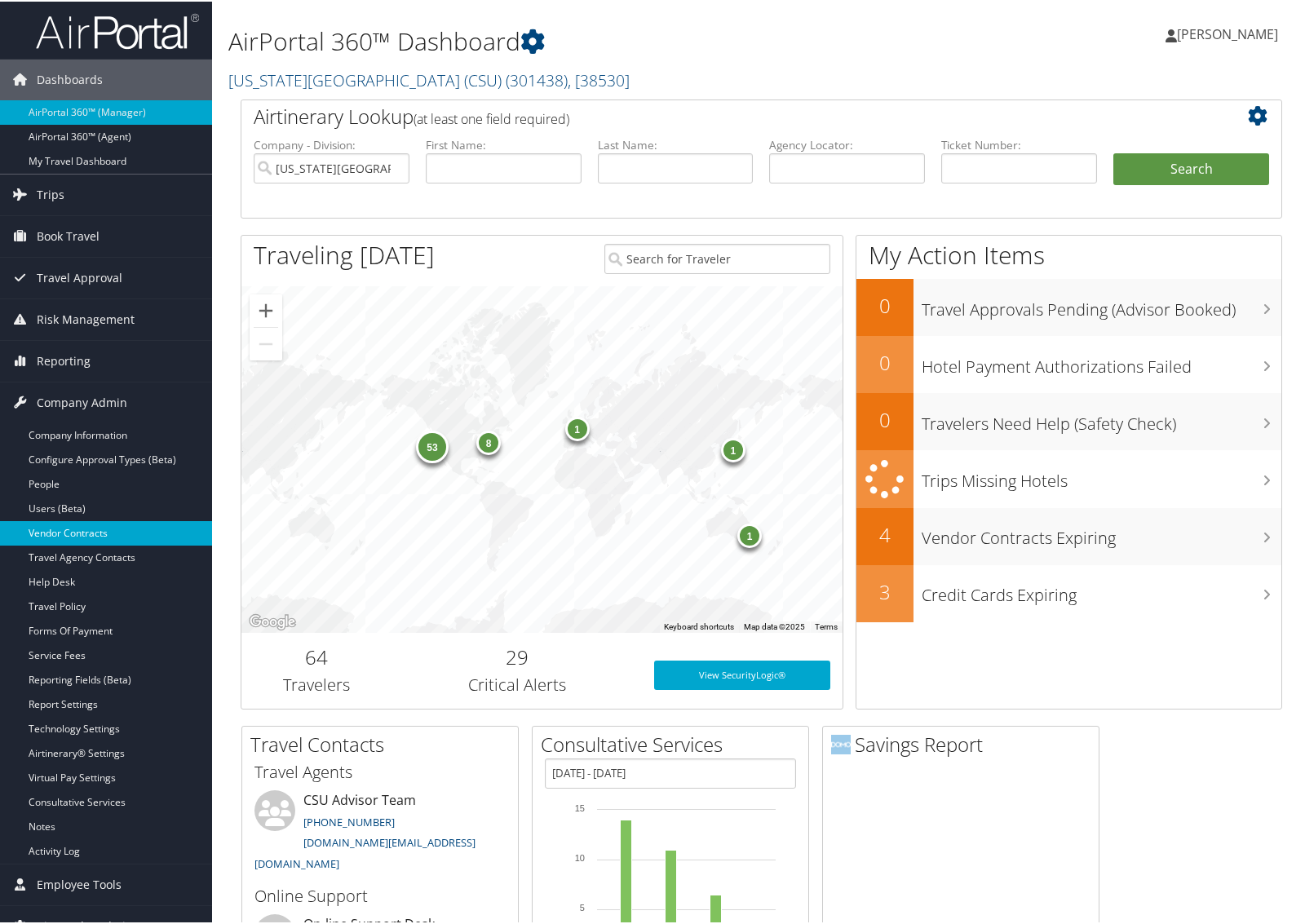
click at [69, 523] on link "Vendor Contracts" at bounding box center [106, 531] width 212 height 25
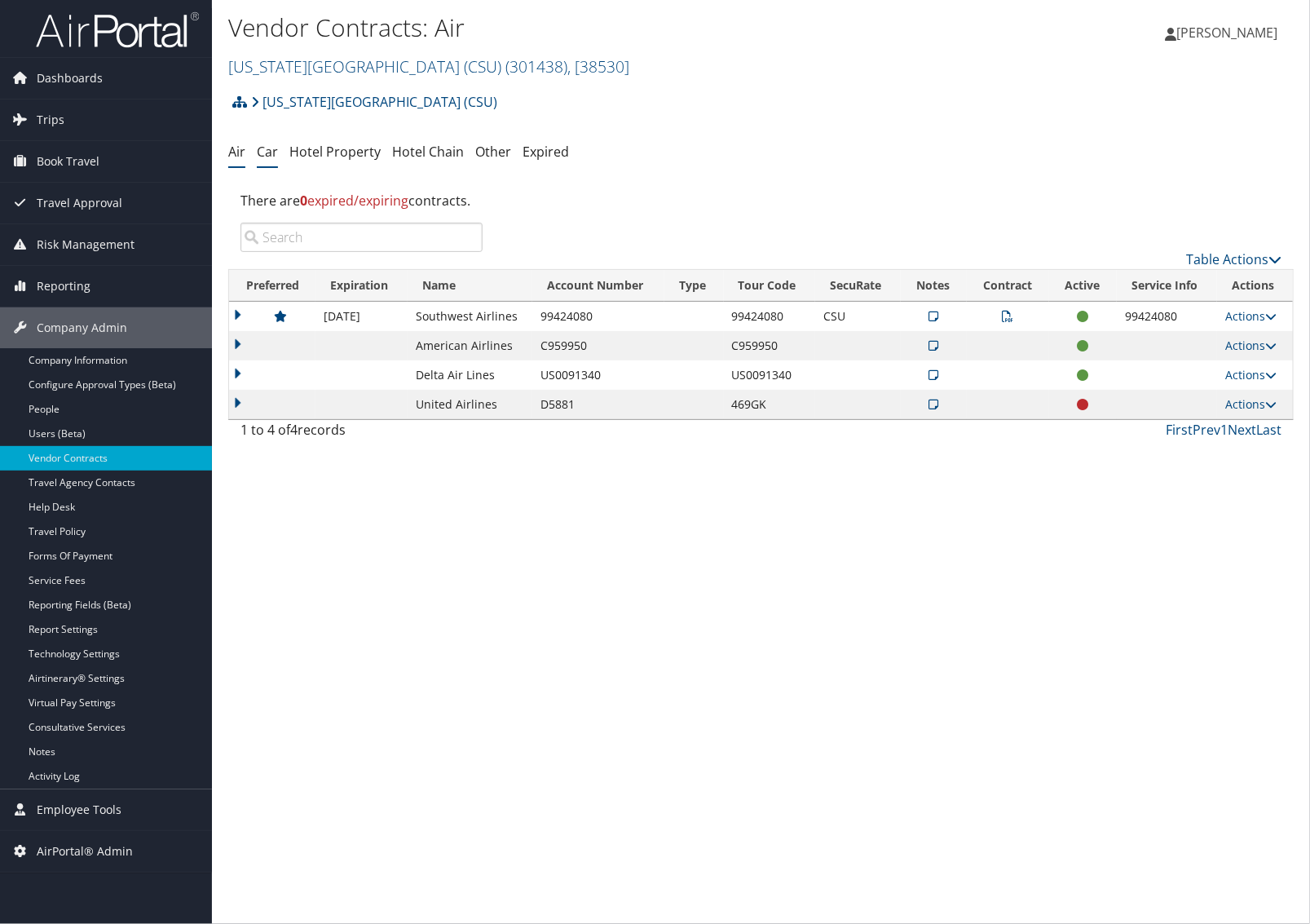
click at [272, 152] on link "Car" at bounding box center [267, 151] width 21 height 18
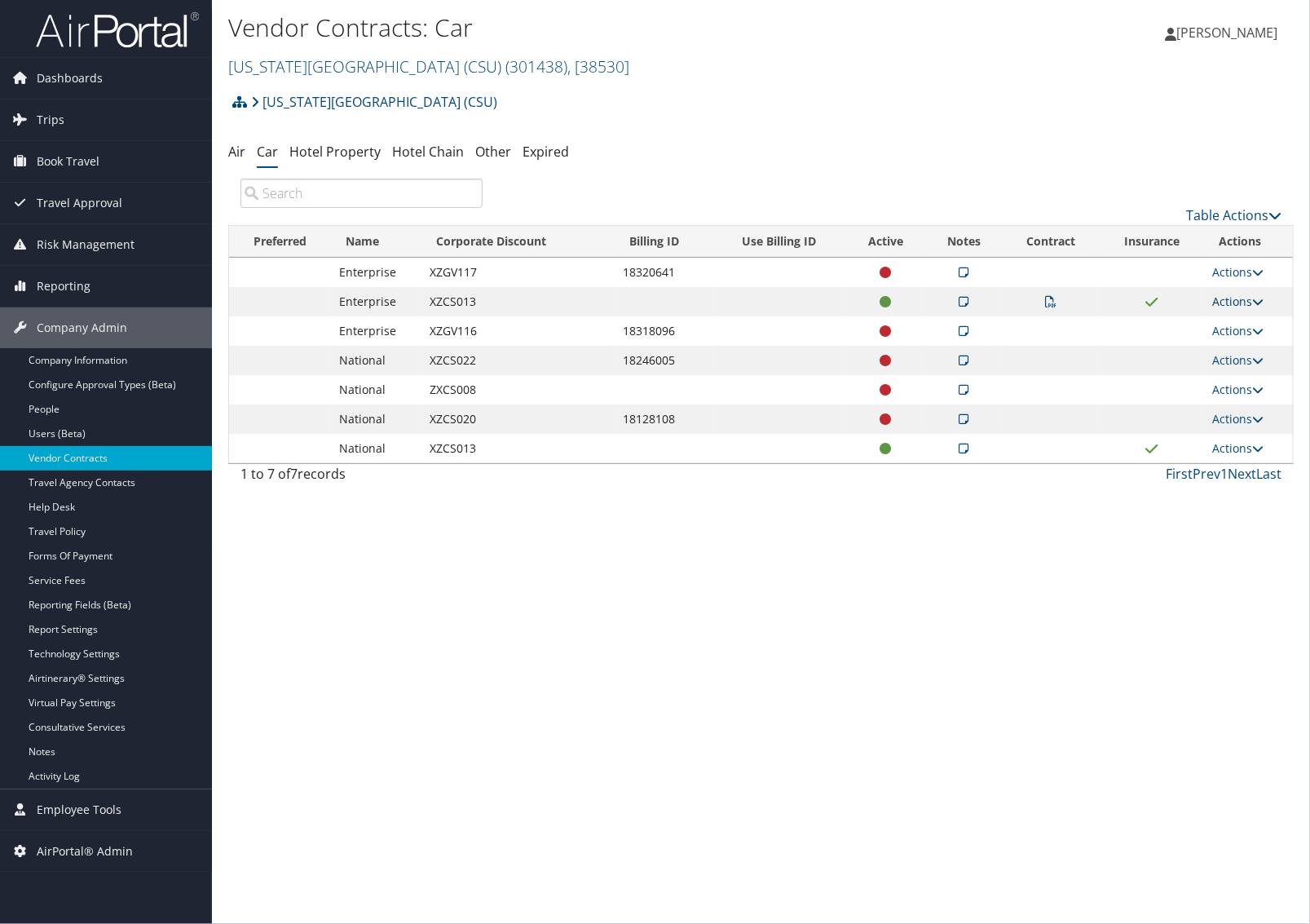
click at [1213, 302] on link "Actions" at bounding box center [1238, 302] width 52 height 15
click at [1199, 371] on link "Edit Contract" at bounding box center [1206, 381] width 108 height 28
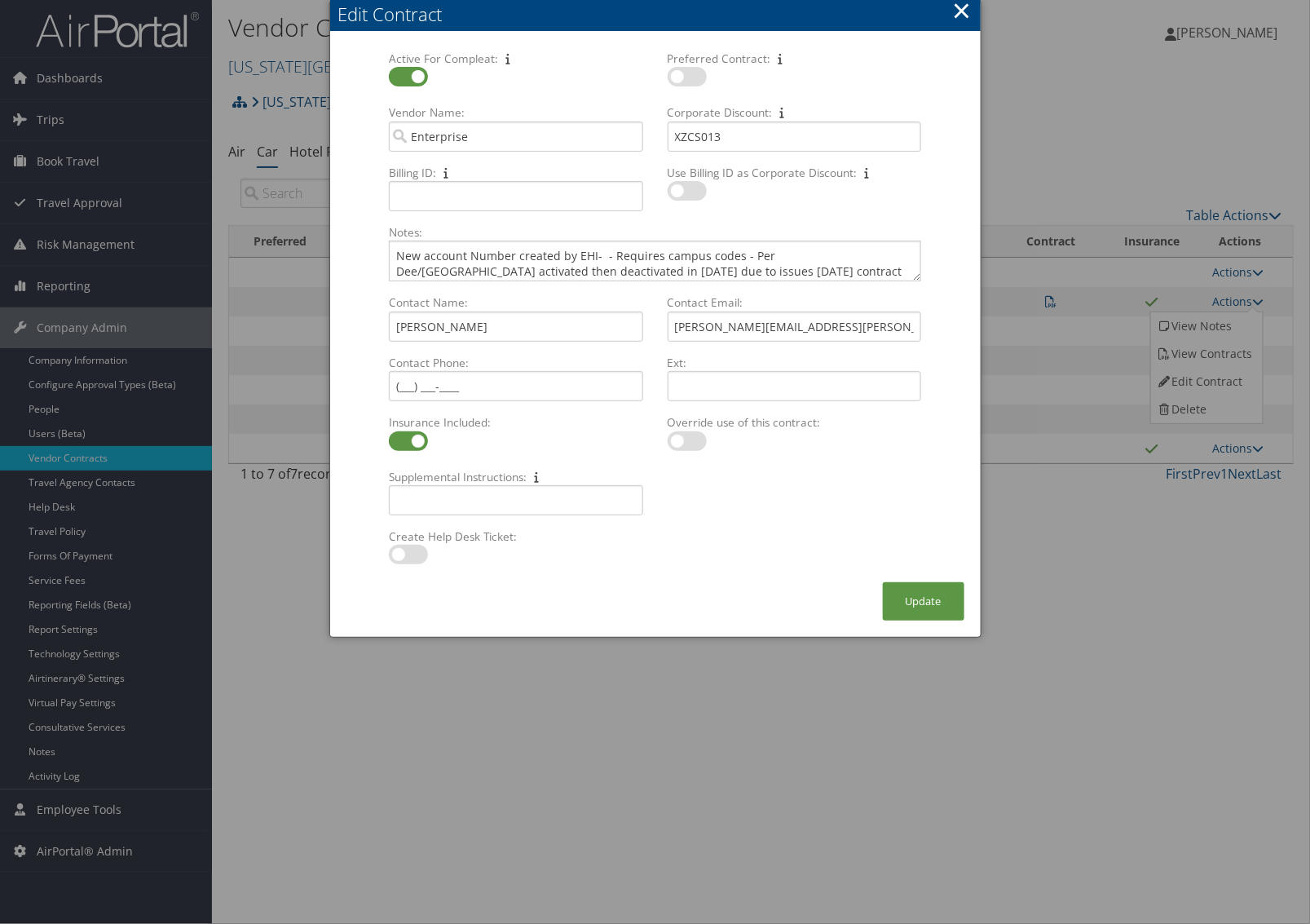
click at [414, 83] on label at bounding box center [408, 76] width 39 height 19
click at [407, 83] on input "checkbox" at bounding box center [402, 80] width 11 height 11
checkbox input "false"
click at [915, 602] on button "Update" at bounding box center [924, 600] width 81 height 38
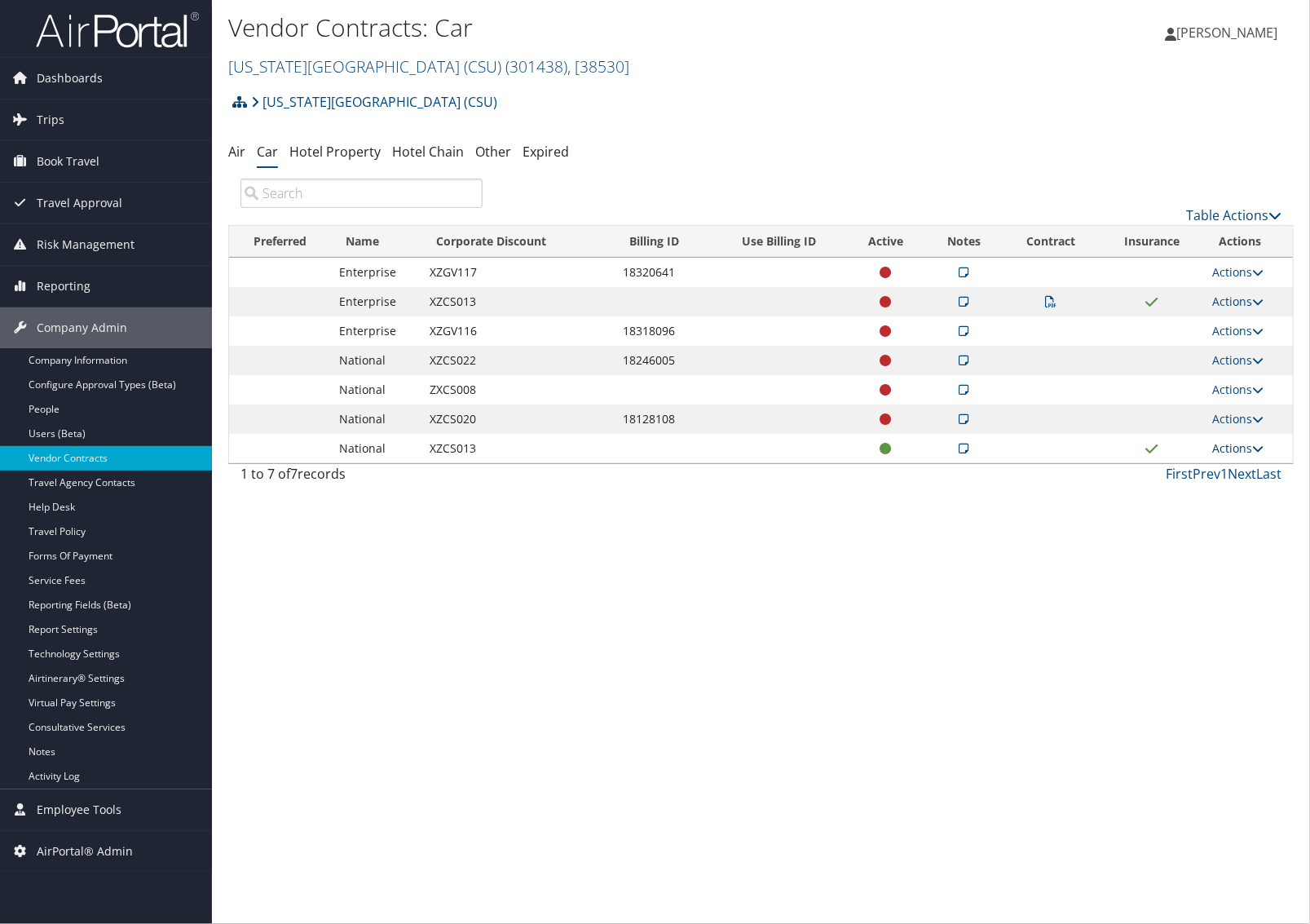
click at [1231, 451] on link "Actions" at bounding box center [1238, 448] width 52 height 15
click at [1200, 520] on link "Edit Contract" at bounding box center [1206, 528] width 108 height 28
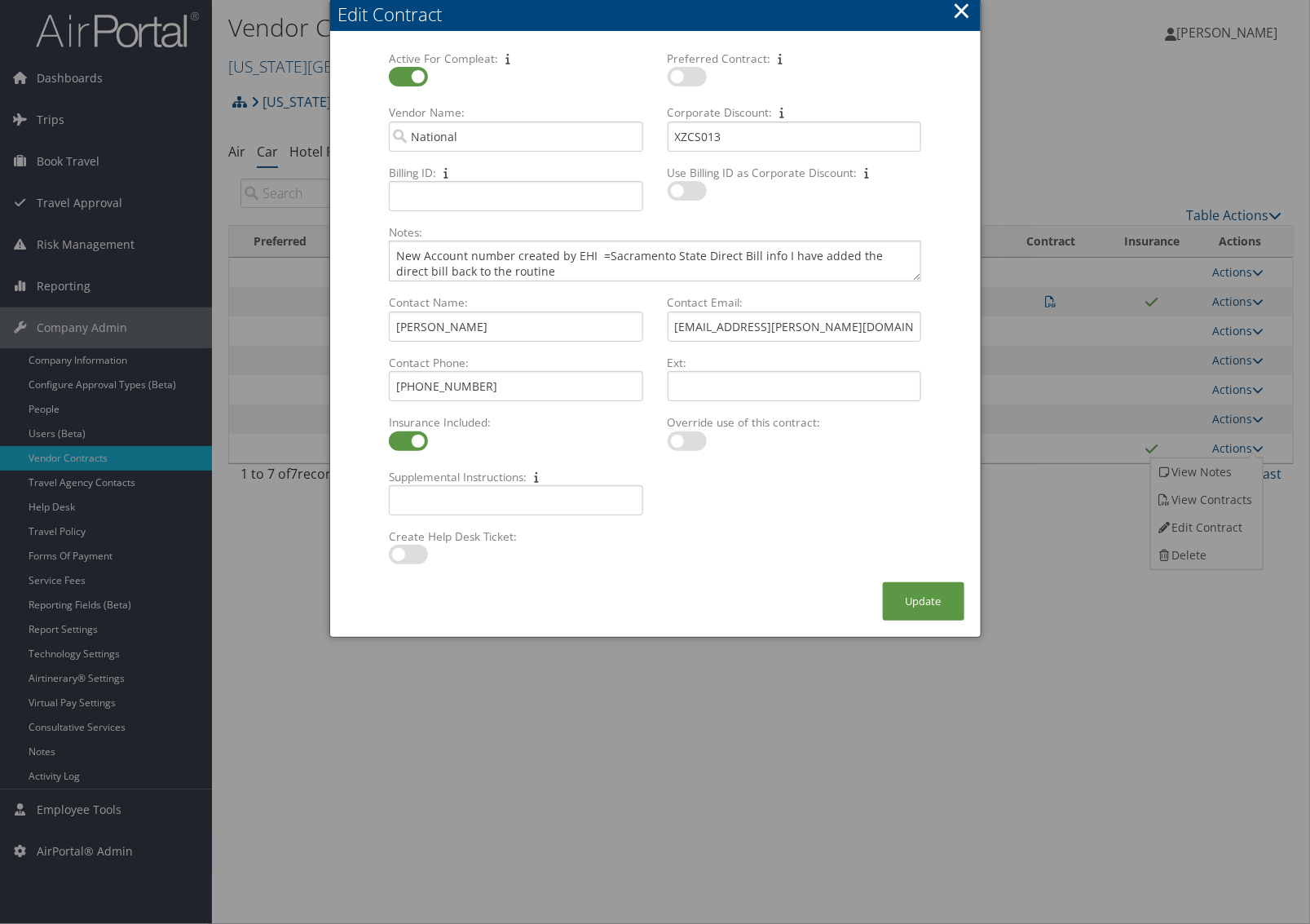
click at [416, 75] on label at bounding box center [408, 76] width 39 height 19
click at [407, 75] on input "checkbox" at bounding box center [402, 80] width 11 height 11
checkbox input "false"
click at [928, 594] on button "Update" at bounding box center [924, 600] width 81 height 38
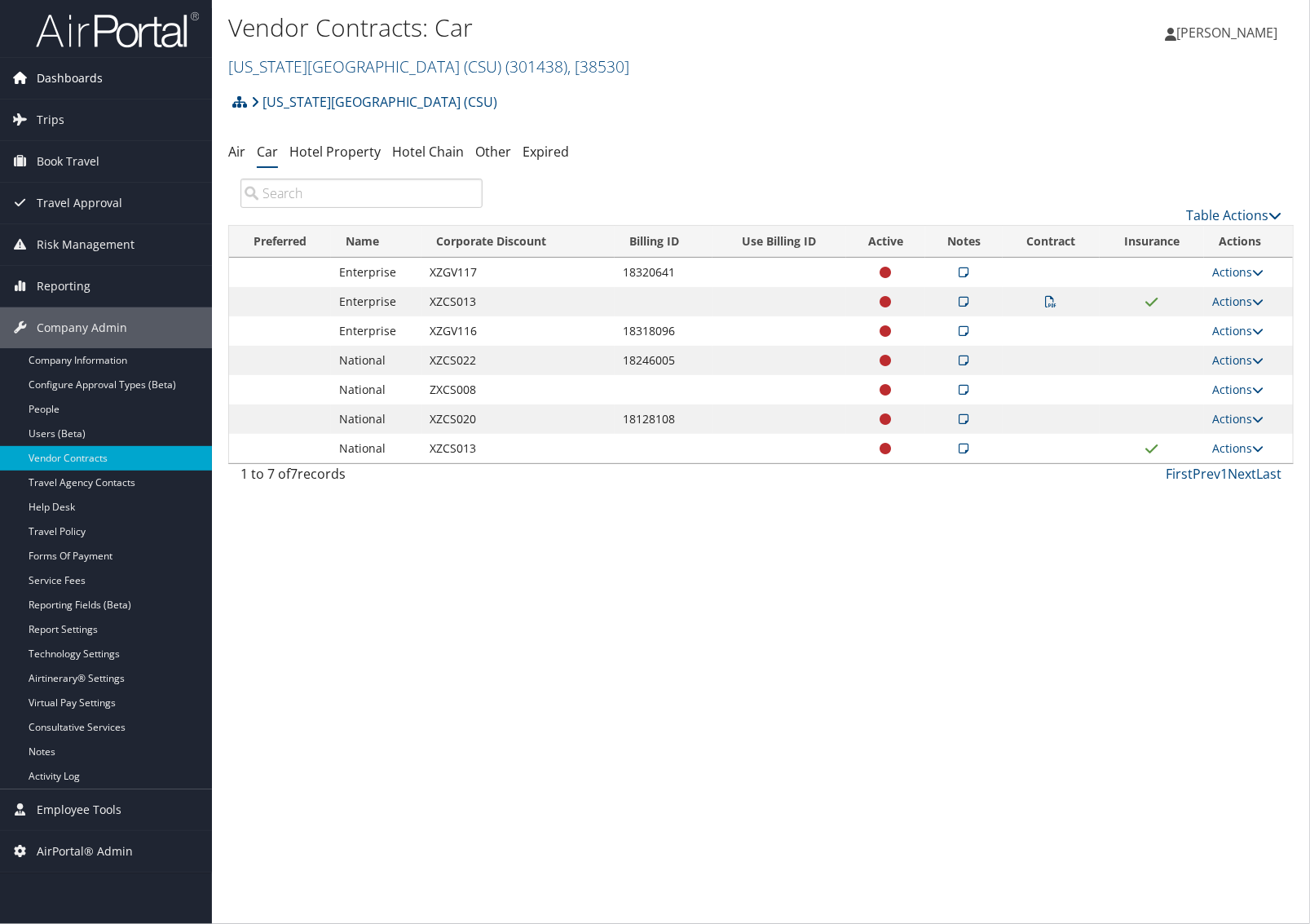
click at [88, 71] on span "Dashboards" at bounding box center [69, 78] width 66 height 41
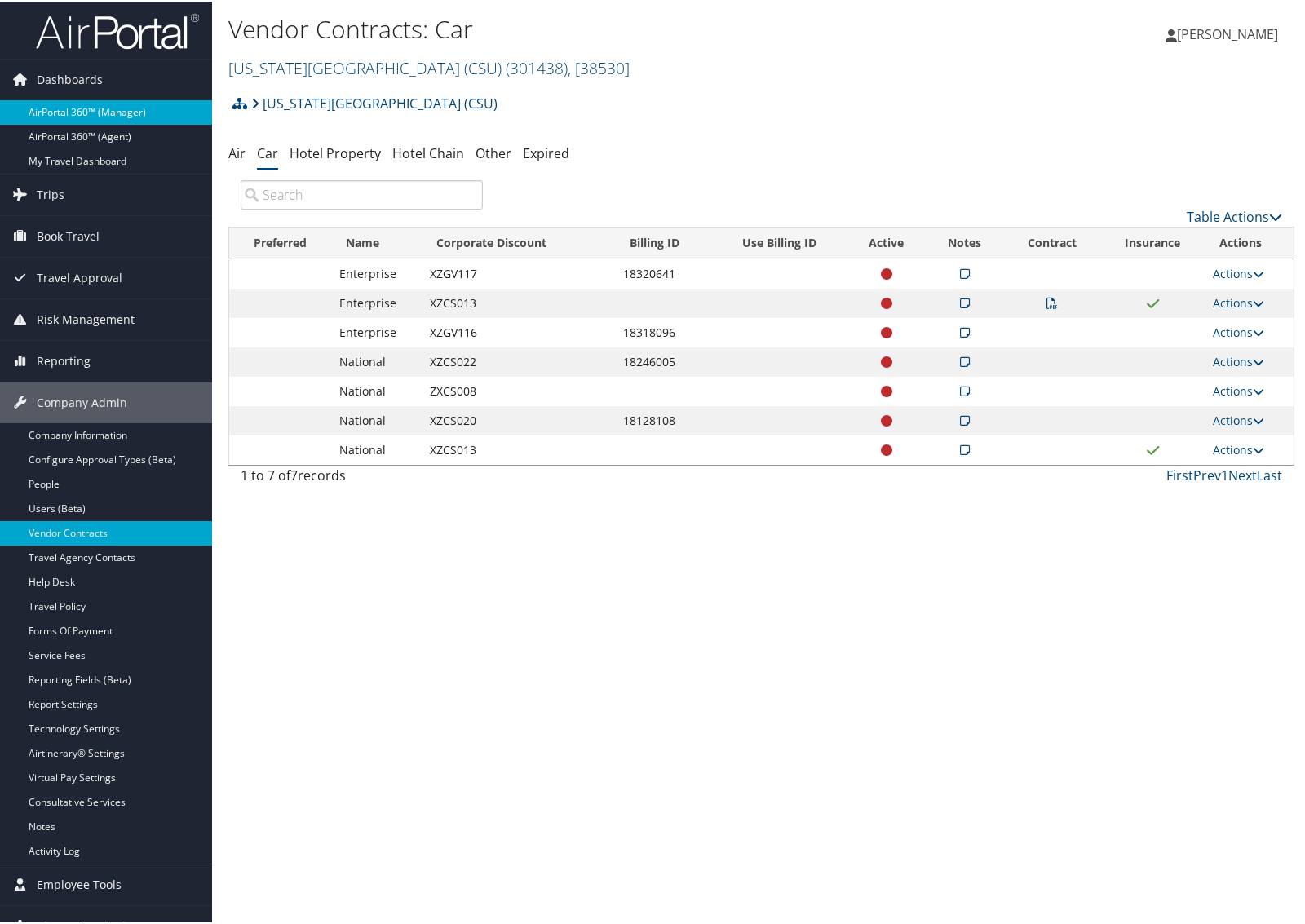
click at [72, 99] on link "AirPortal 360™ (Manager)" at bounding box center [106, 111] width 212 height 25
